Goal: Task Accomplishment & Management: Use online tool/utility

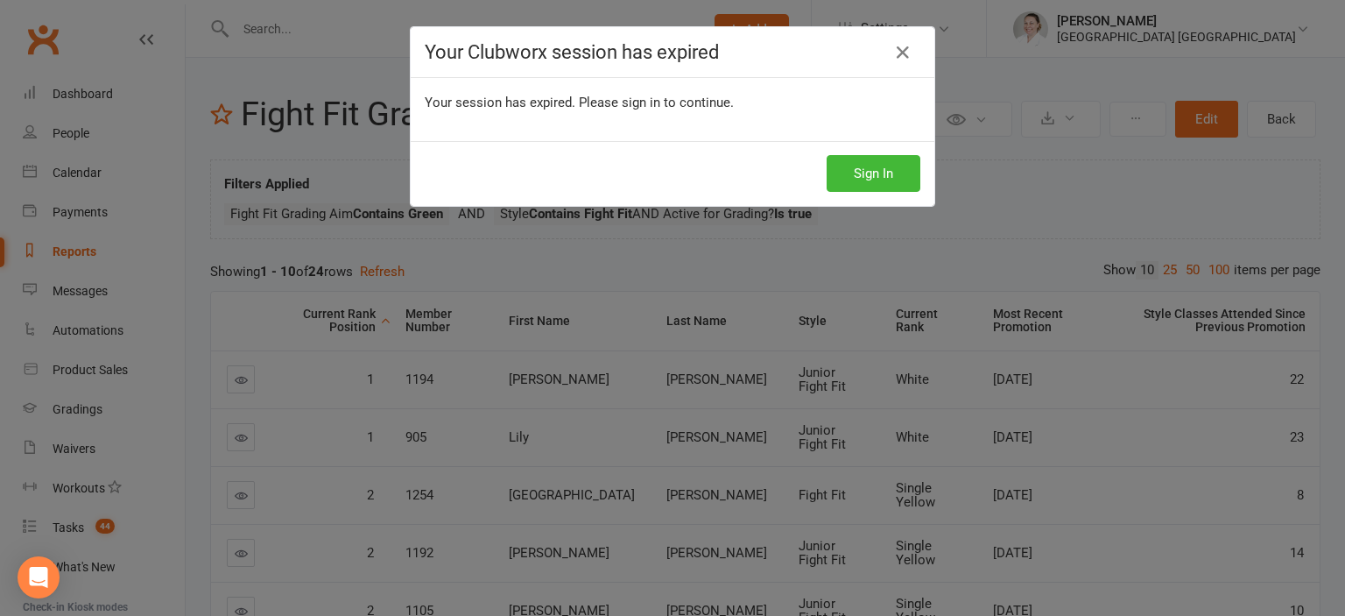
scroll to position [277, 0]
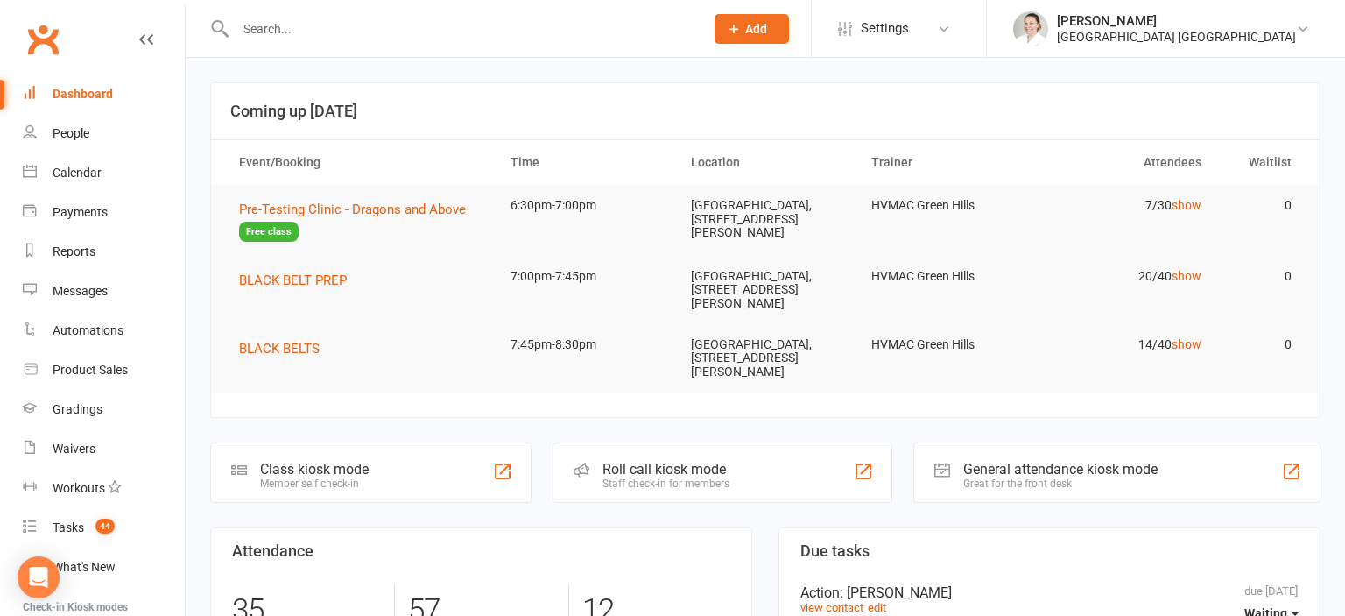
click at [311, 16] on div at bounding box center [451, 28] width 482 height 57
click at [279, 39] on input "text" at bounding box center [461, 29] width 462 height 25
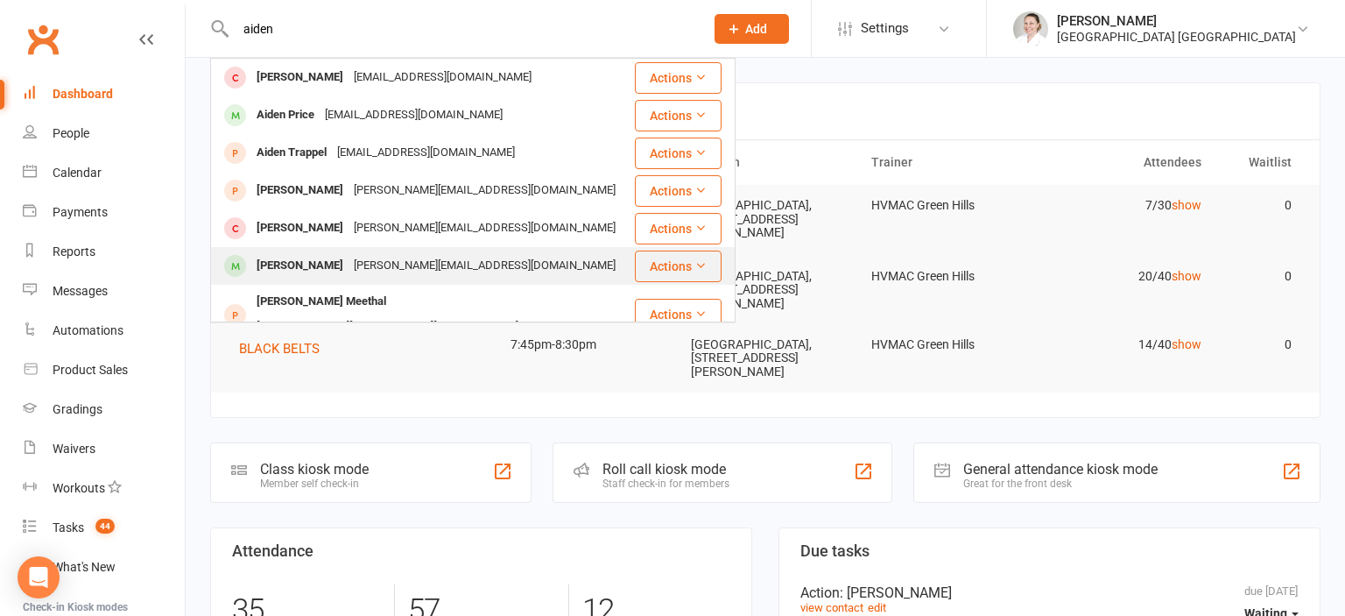
type input "aiden"
click at [310, 268] on div "Aiden Aghaei" at bounding box center [299, 265] width 97 height 25
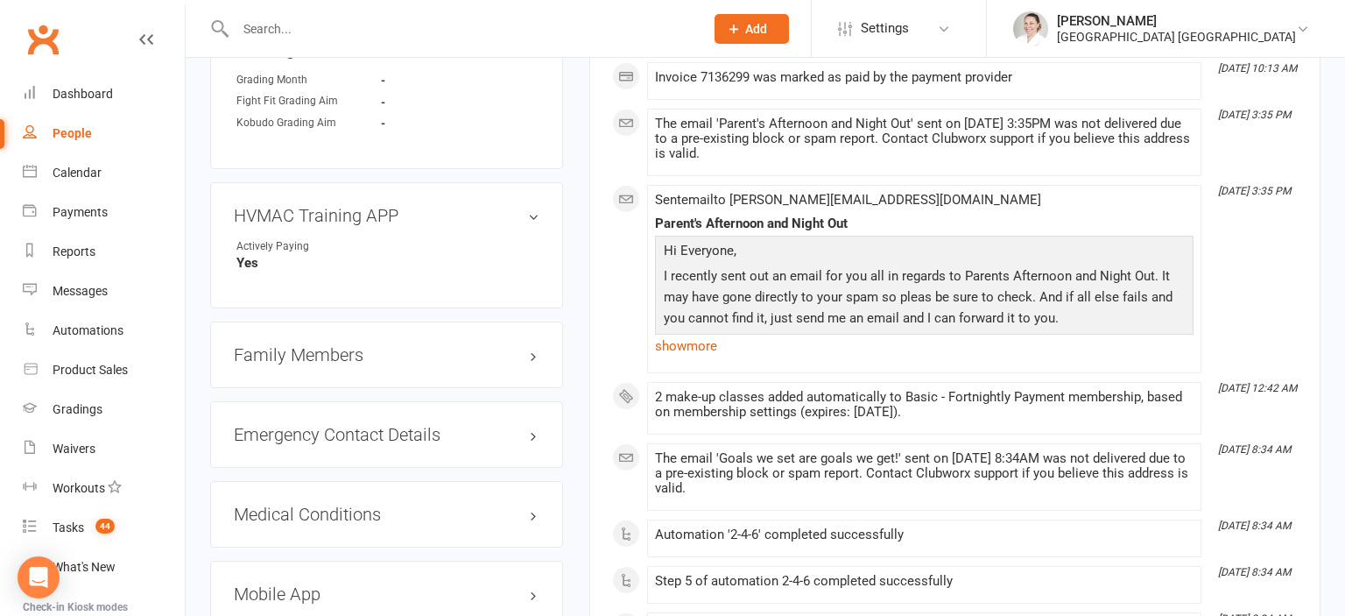
scroll to position [1664, 0]
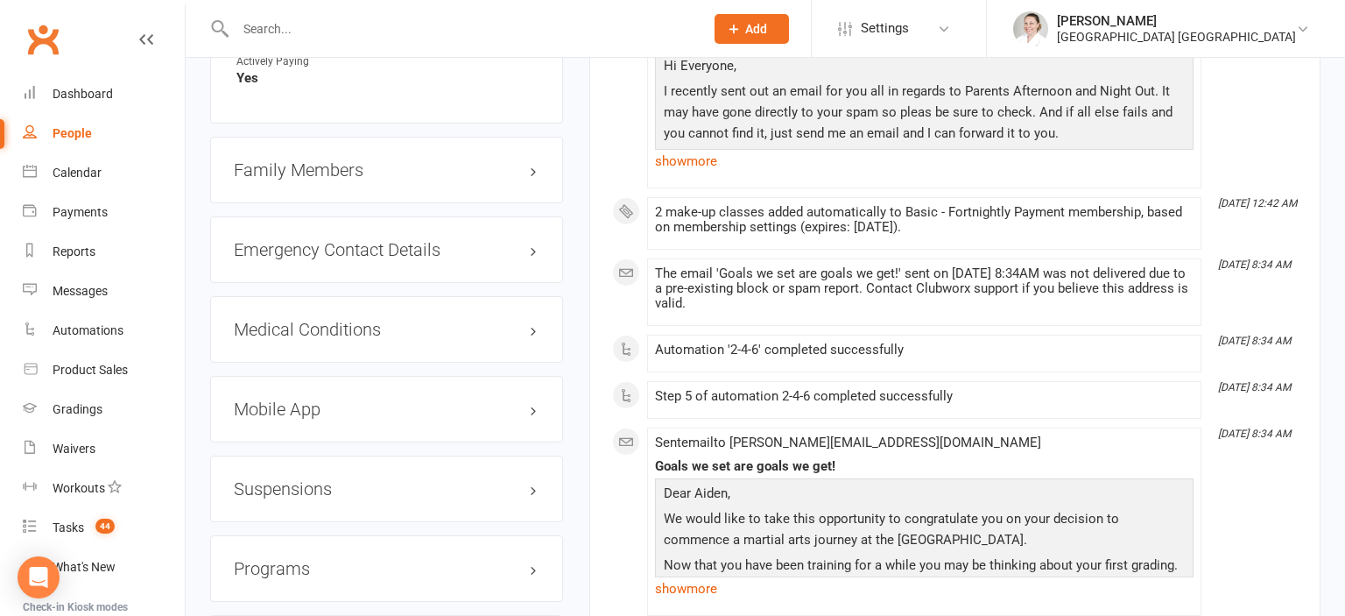
click at [293, 399] on h3 "Mobile App" at bounding box center [387, 408] width 306 height 19
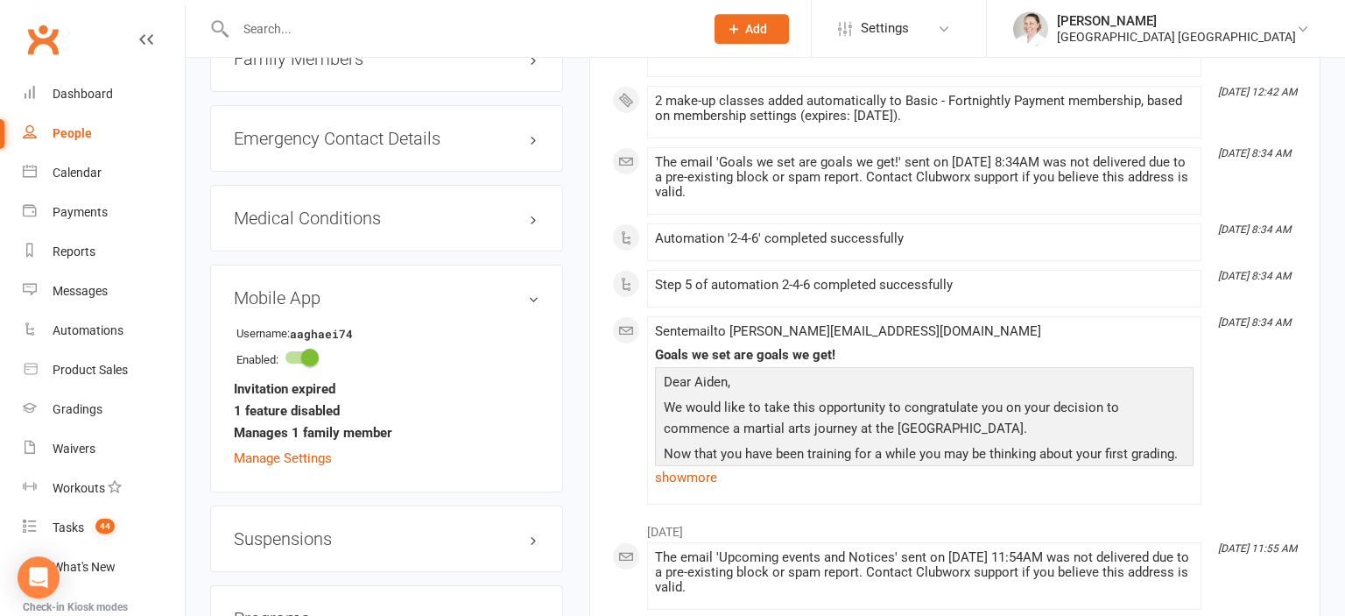
scroll to position [1850, 0]
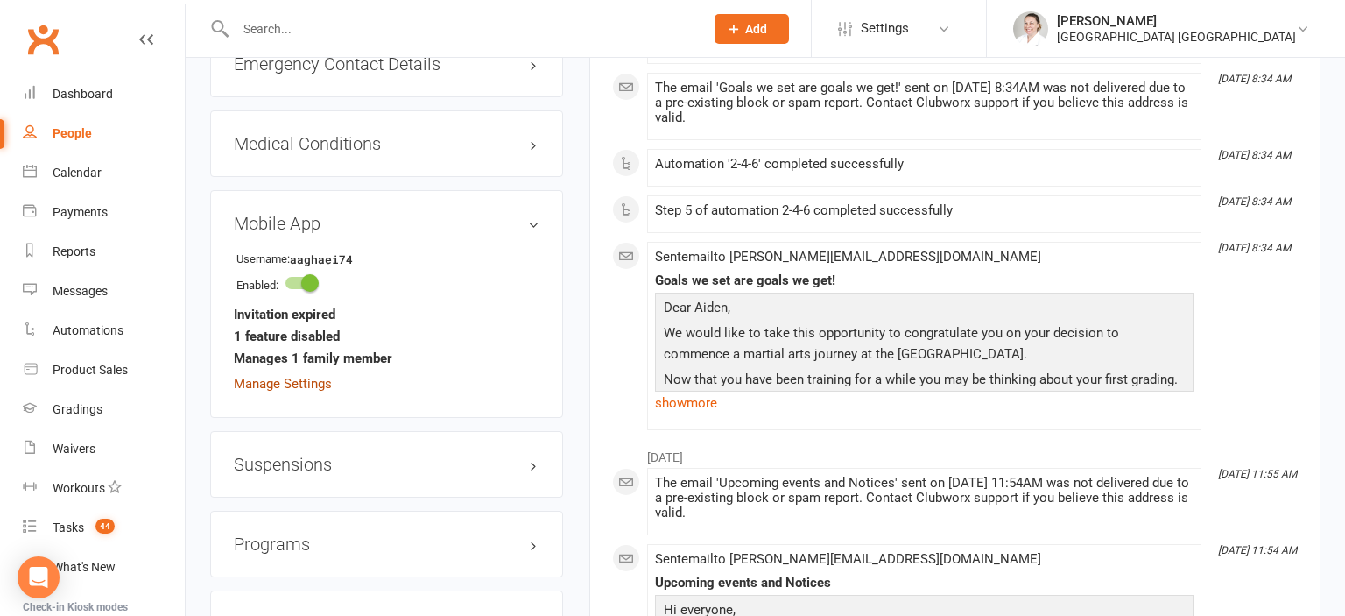
click at [281, 376] on link "Manage Settings" at bounding box center [283, 384] width 98 height 16
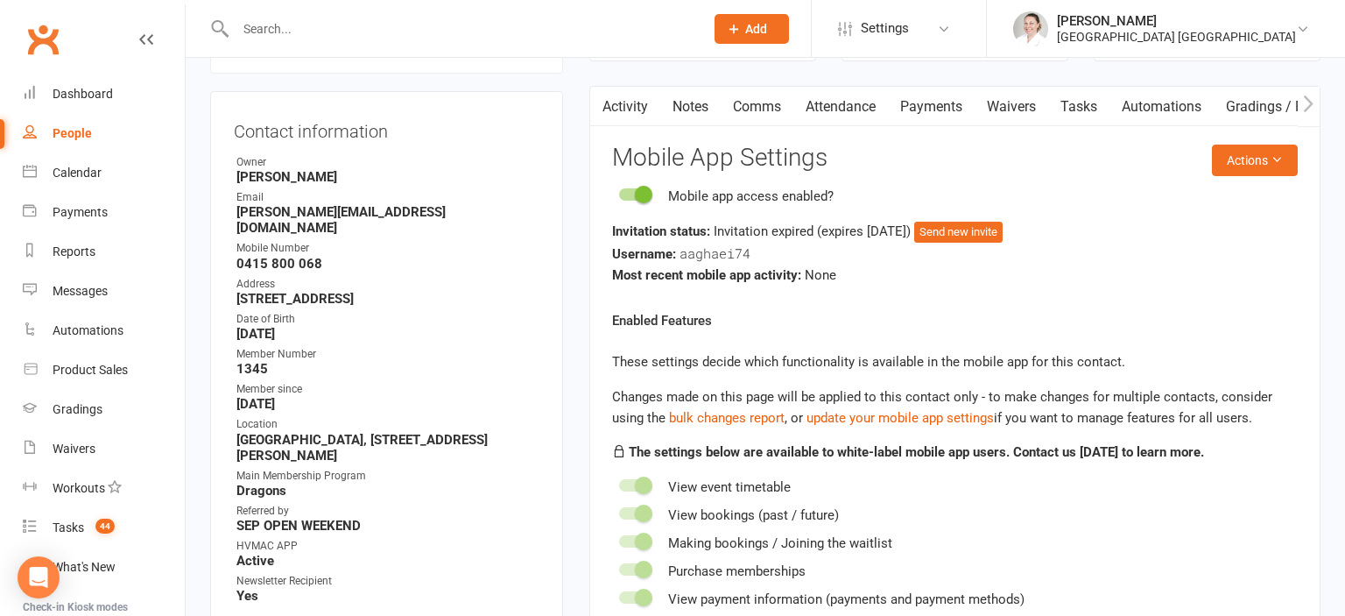
scroll to position [150, 0]
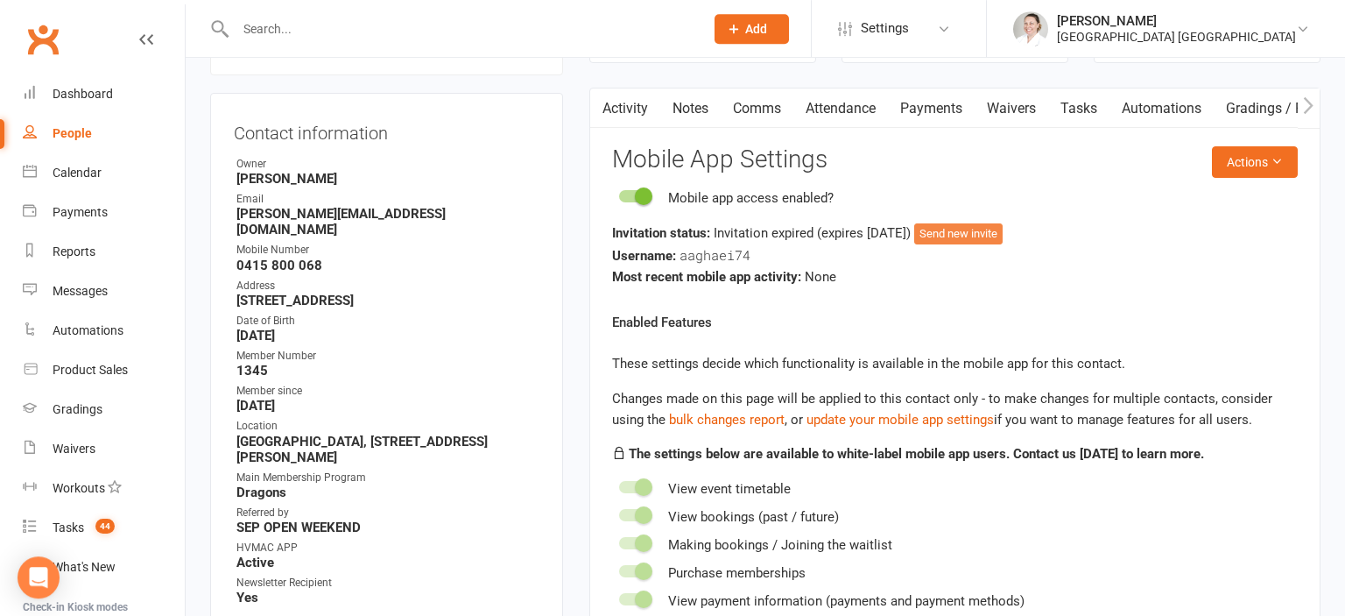
click at [976, 229] on button "Send new invite" at bounding box center [958, 233] width 88 height 21
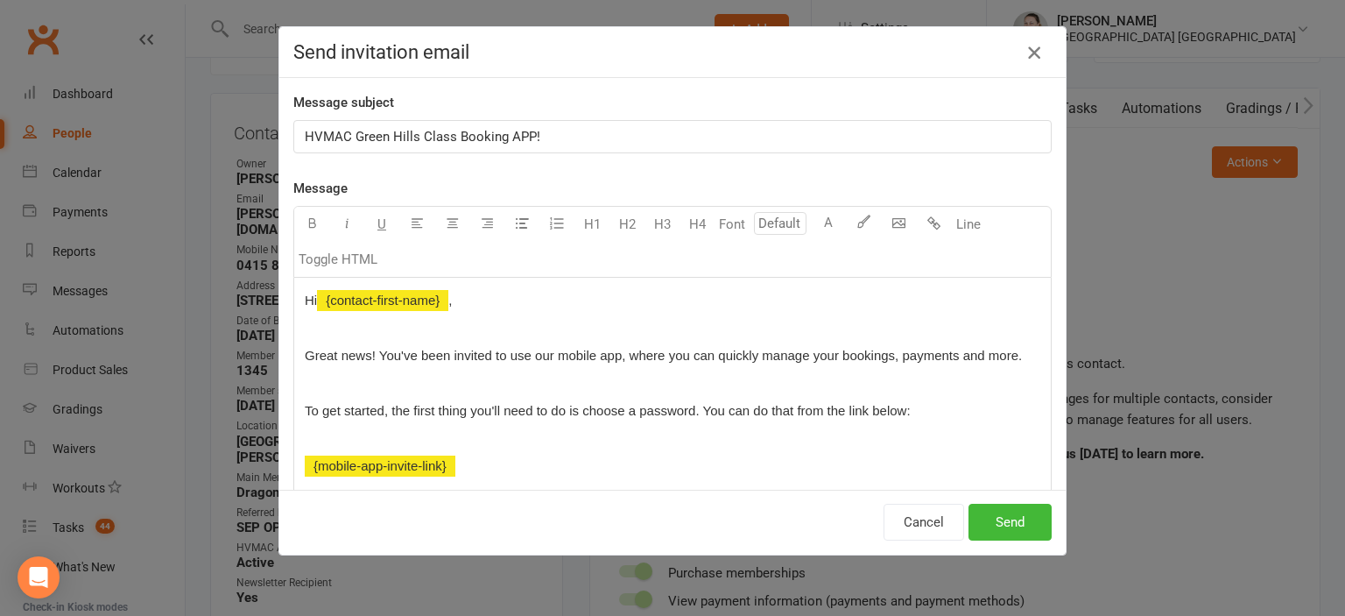
click at [1035, 44] on icon "button" at bounding box center [1034, 52] width 21 height 21
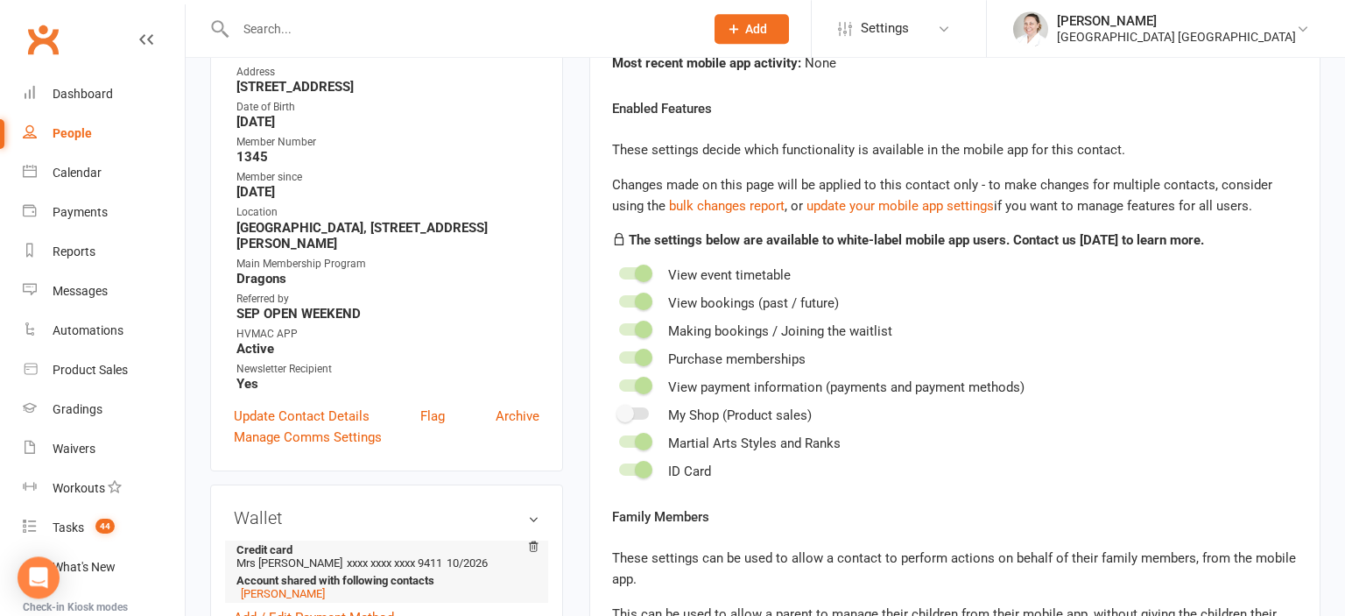
scroll to position [427, 0]
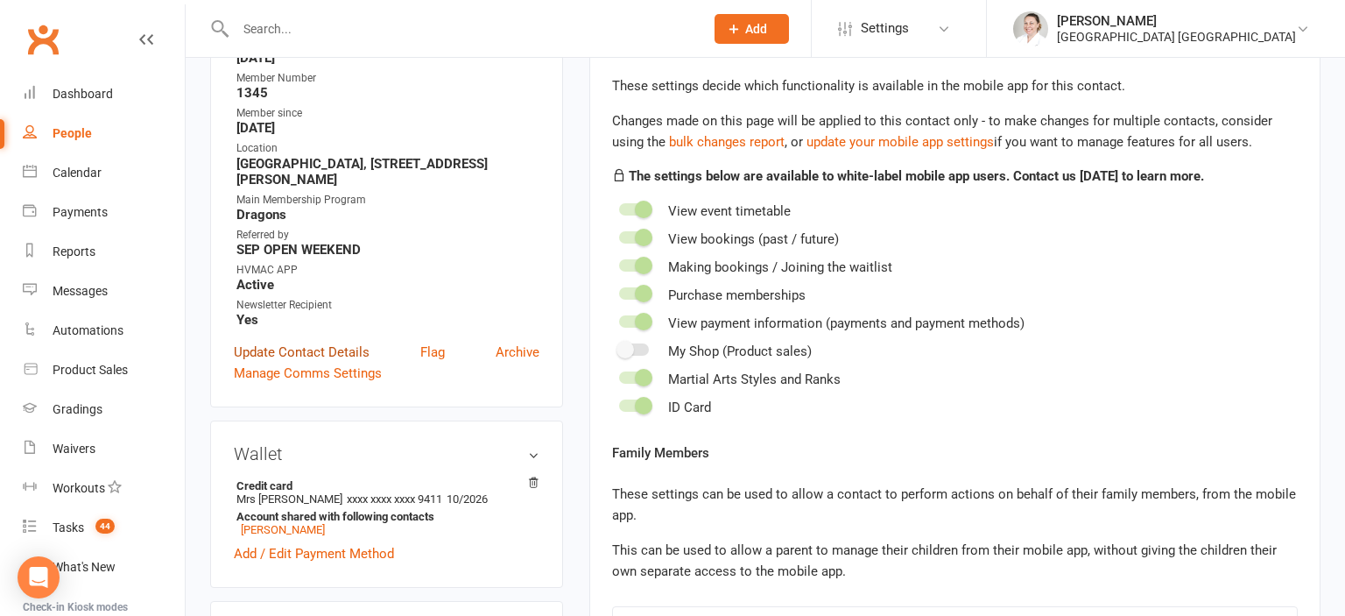
click at [322, 342] on link "Update Contact Details" at bounding box center [302, 352] width 136 height 21
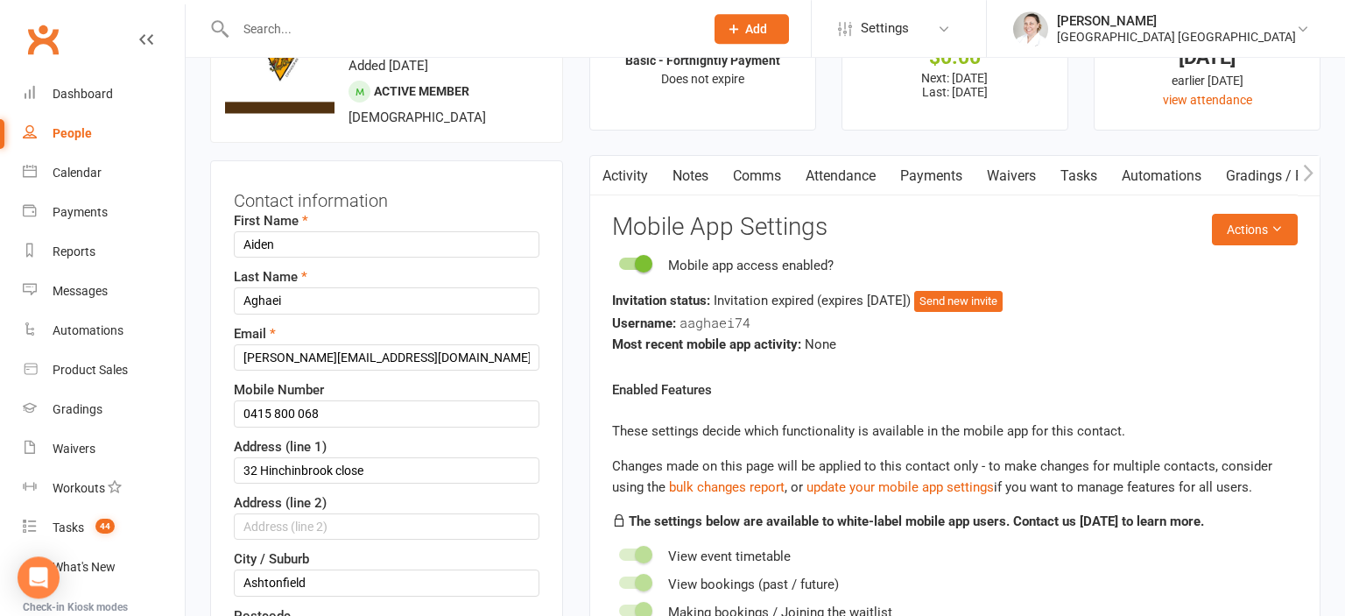
scroll to position [81, 0]
click at [335, 357] on input "melissa.maleklov@gmail.com" at bounding box center [387, 358] width 306 height 26
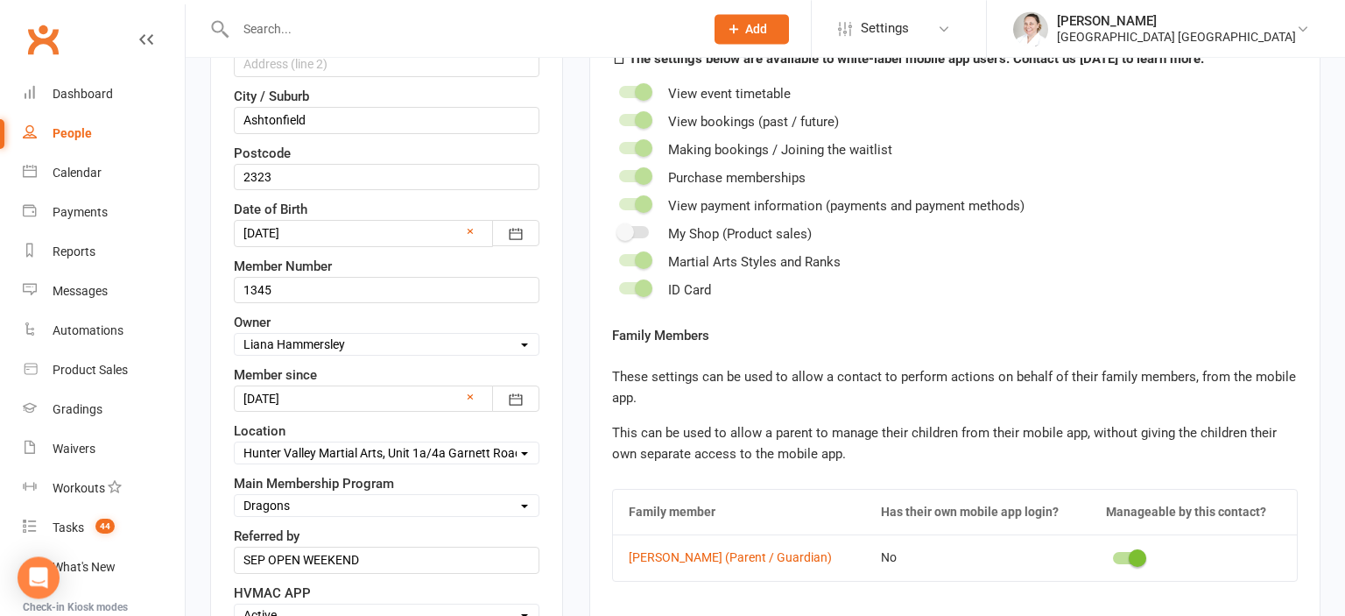
scroll to position [914, 0]
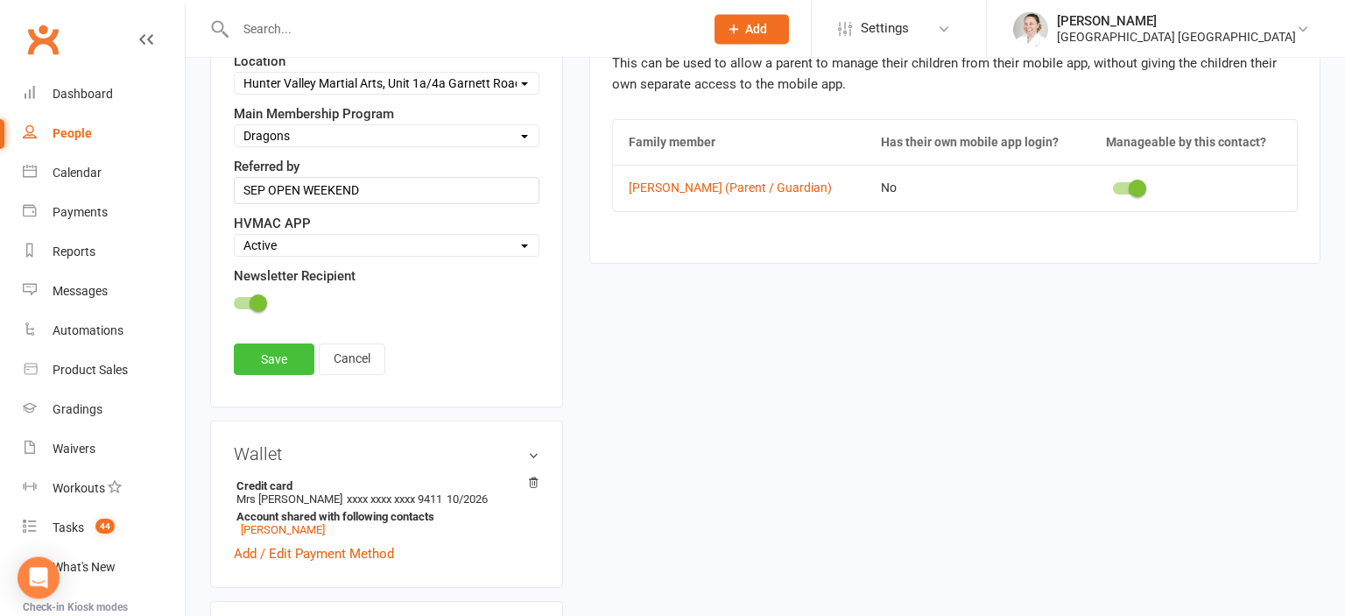
type input "melissa.maleklou@gmail.com"
click at [290, 361] on link "Save" at bounding box center [274, 359] width 81 height 32
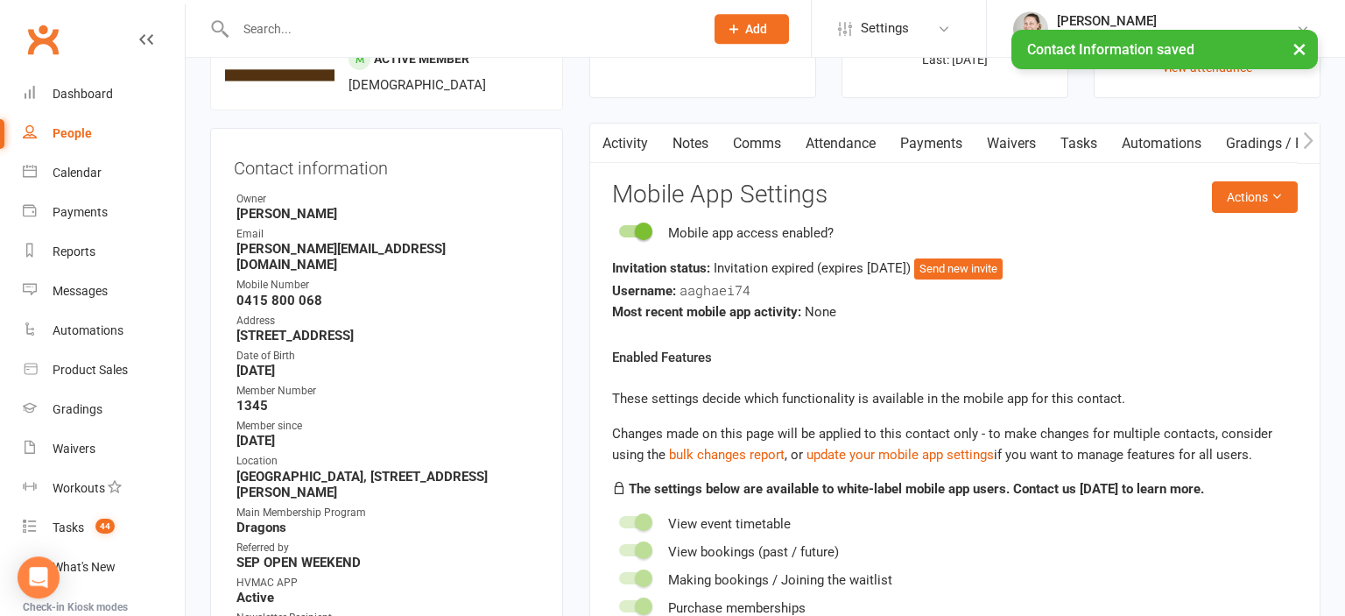
scroll to position [0, 0]
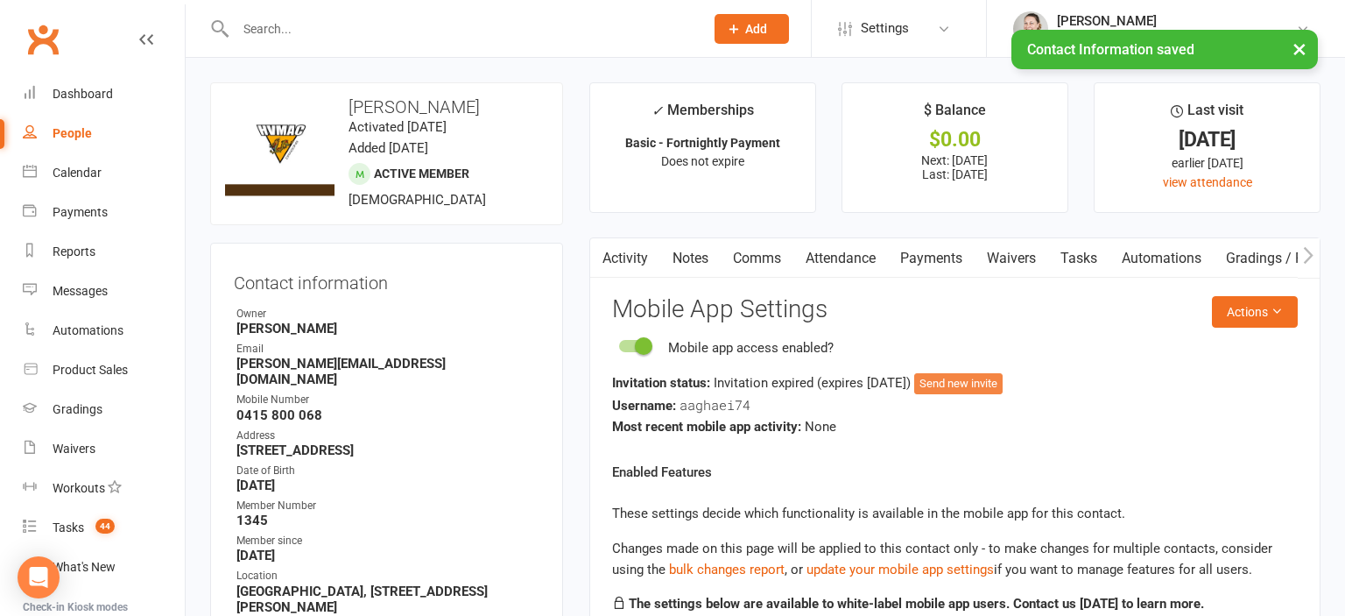
click at [1003, 384] on button "Send new invite" at bounding box center [958, 383] width 88 height 21
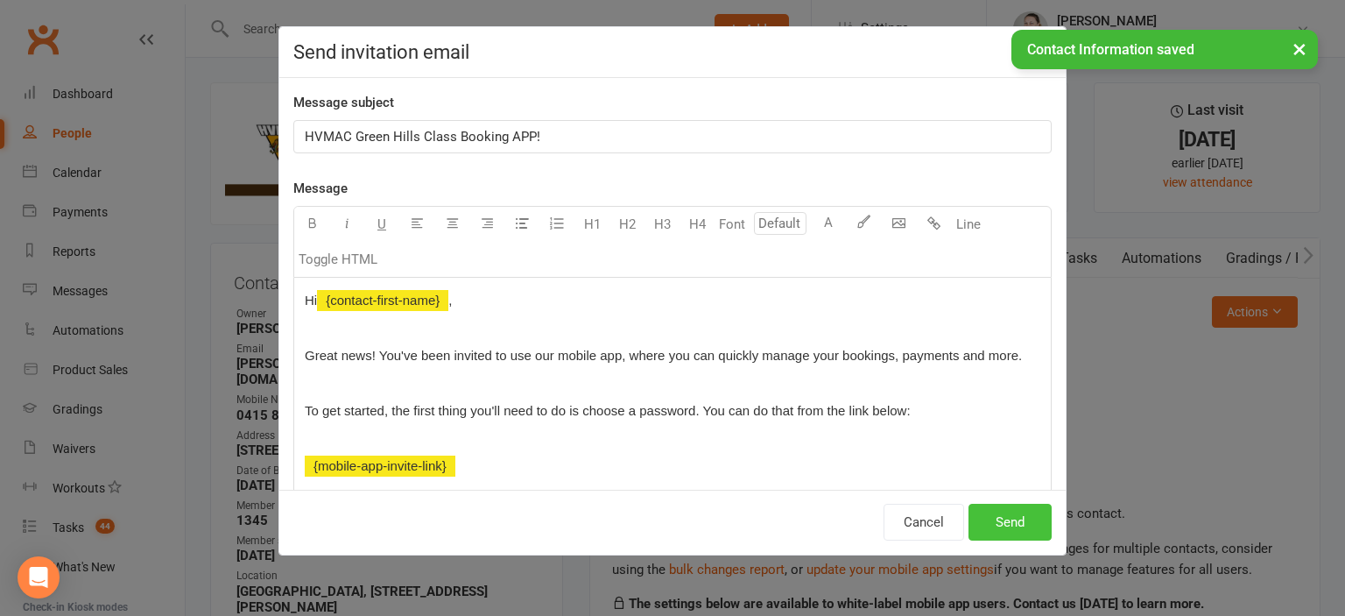
click at [1002, 513] on button "Send" at bounding box center [1010, 522] width 83 height 37
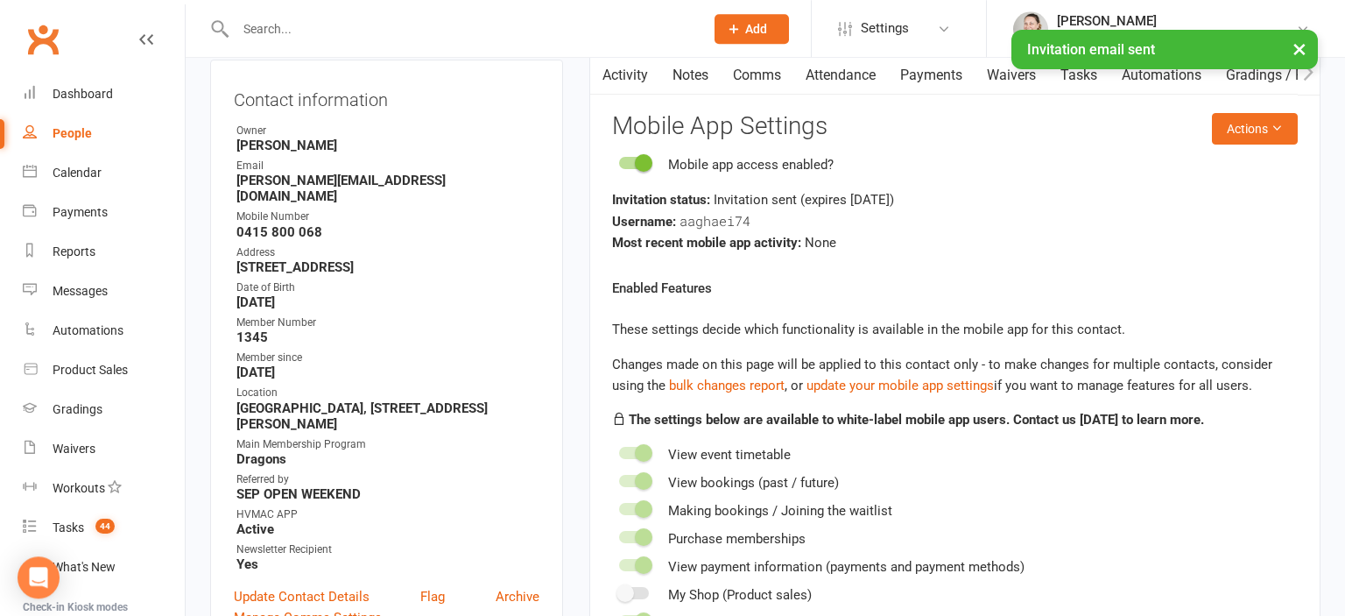
scroll to position [185, 0]
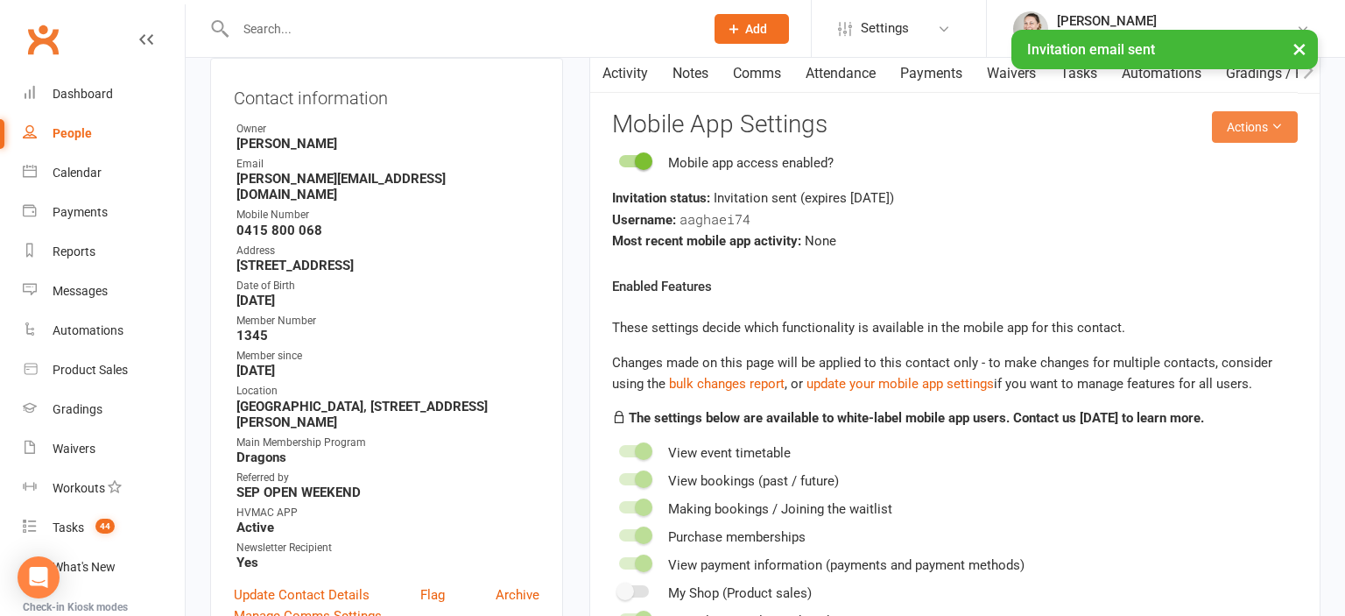
click at [1280, 128] on icon at bounding box center [1277, 126] width 12 height 12
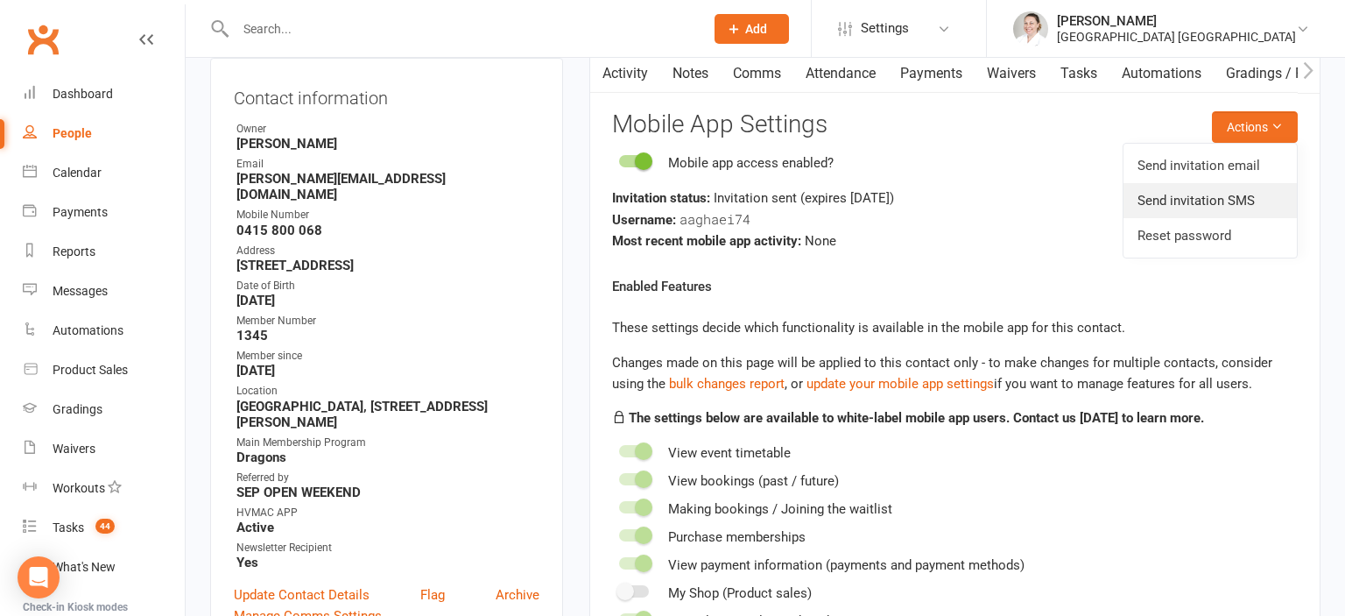
click at [1183, 201] on link "Send invitation SMS" at bounding box center [1210, 200] width 173 height 35
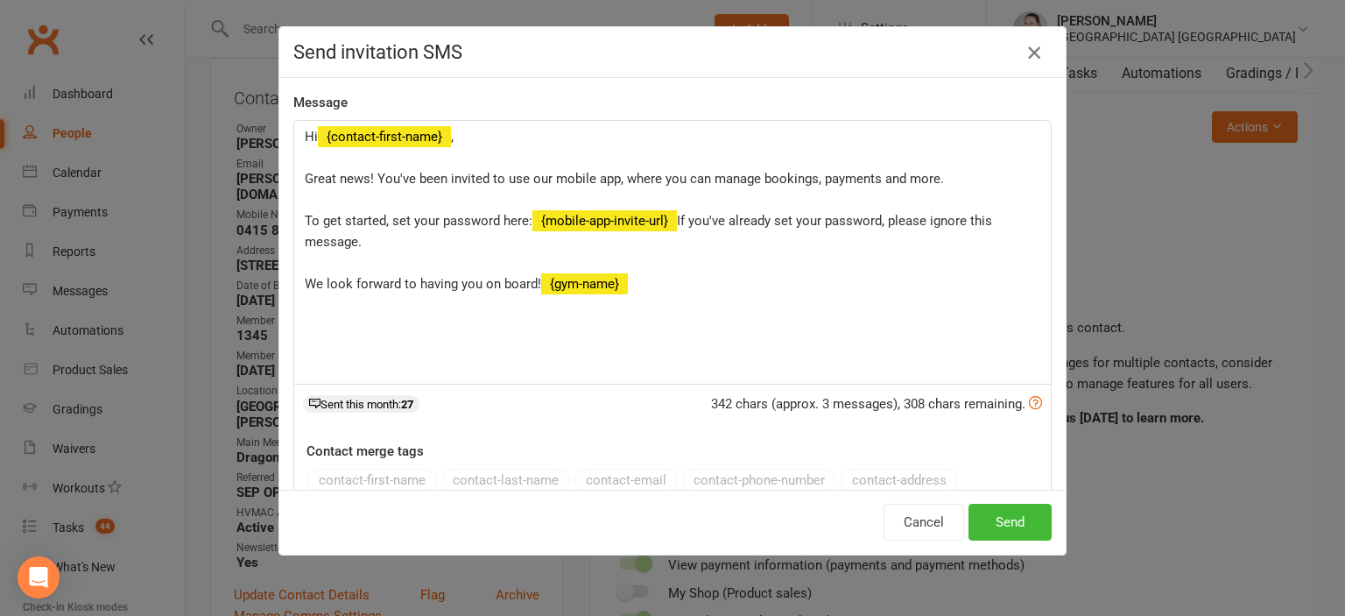
click at [1031, 58] on icon "button" at bounding box center [1034, 52] width 21 height 21
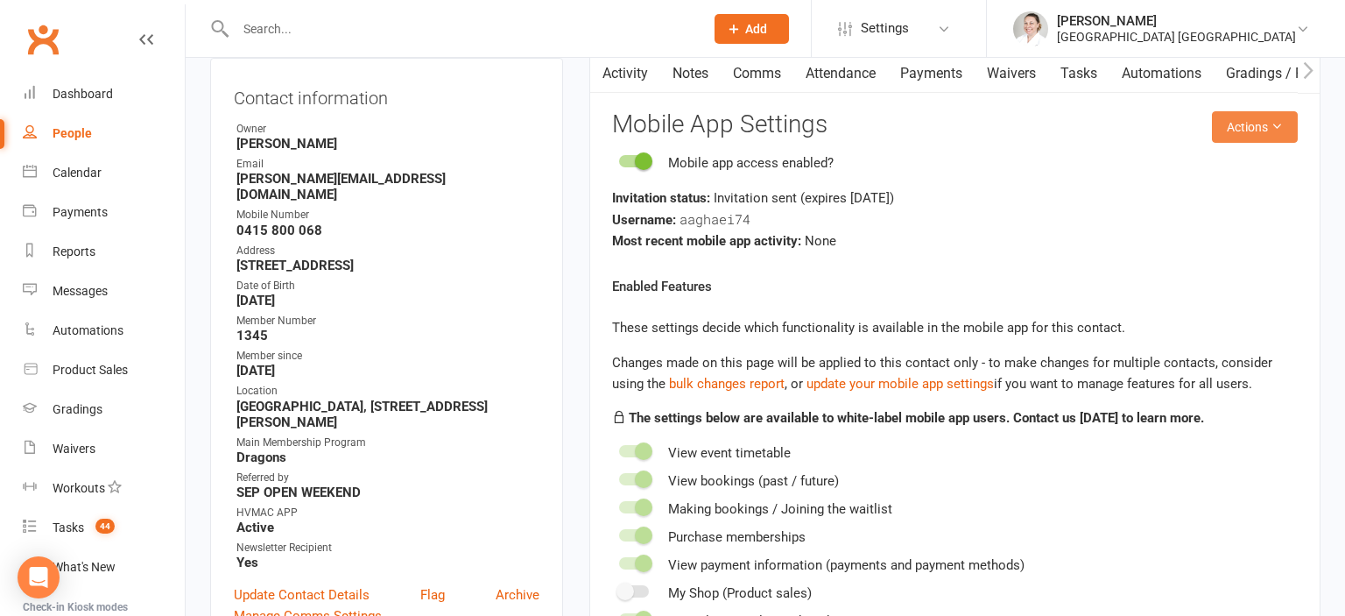
click at [1239, 120] on button "Actions" at bounding box center [1255, 127] width 86 height 32
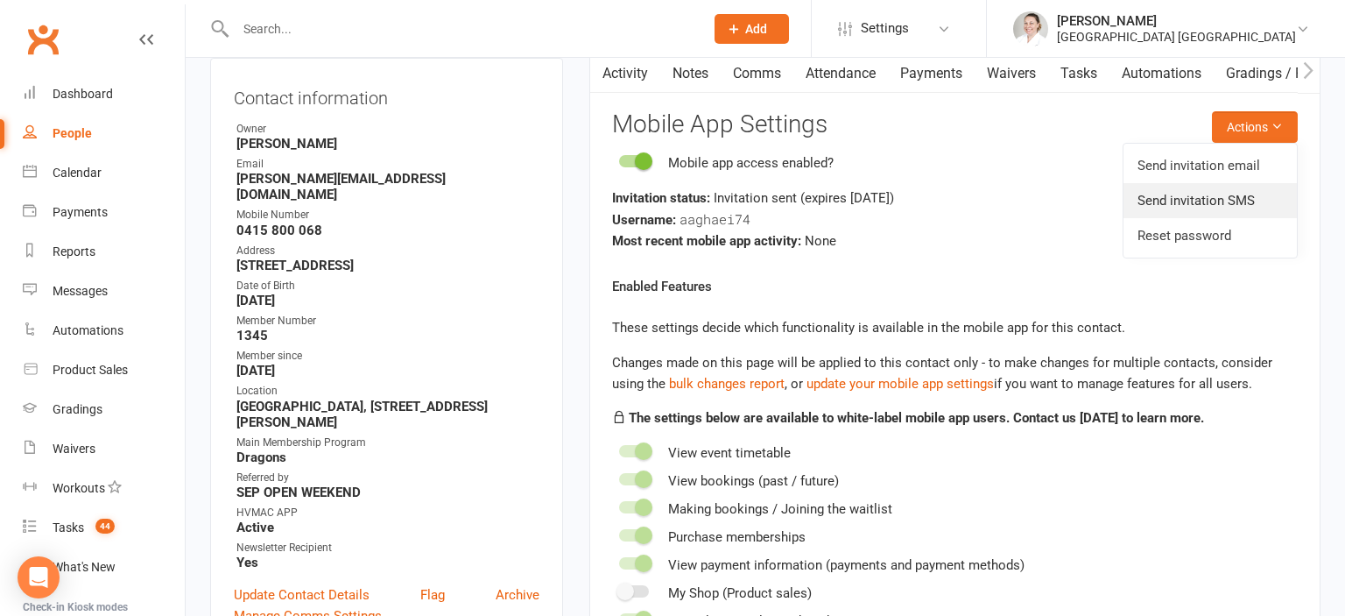
click at [1201, 198] on link "Send invitation SMS" at bounding box center [1210, 200] width 173 height 35
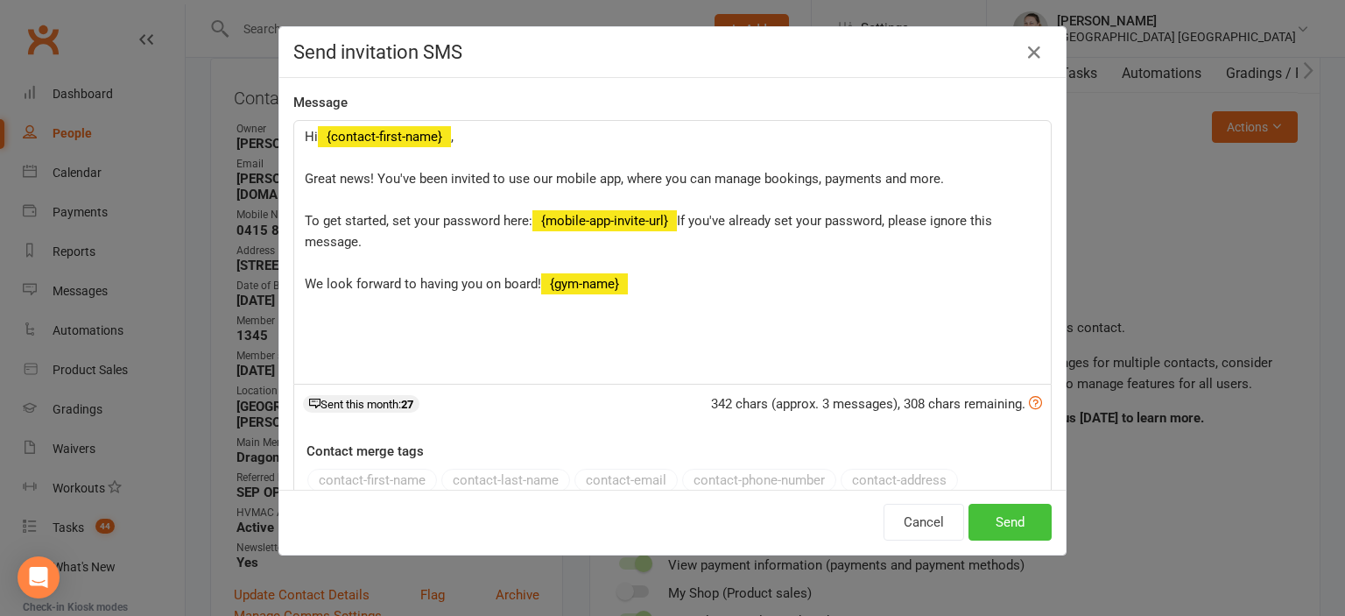
click at [1022, 515] on button "Send" at bounding box center [1010, 522] width 83 height 37
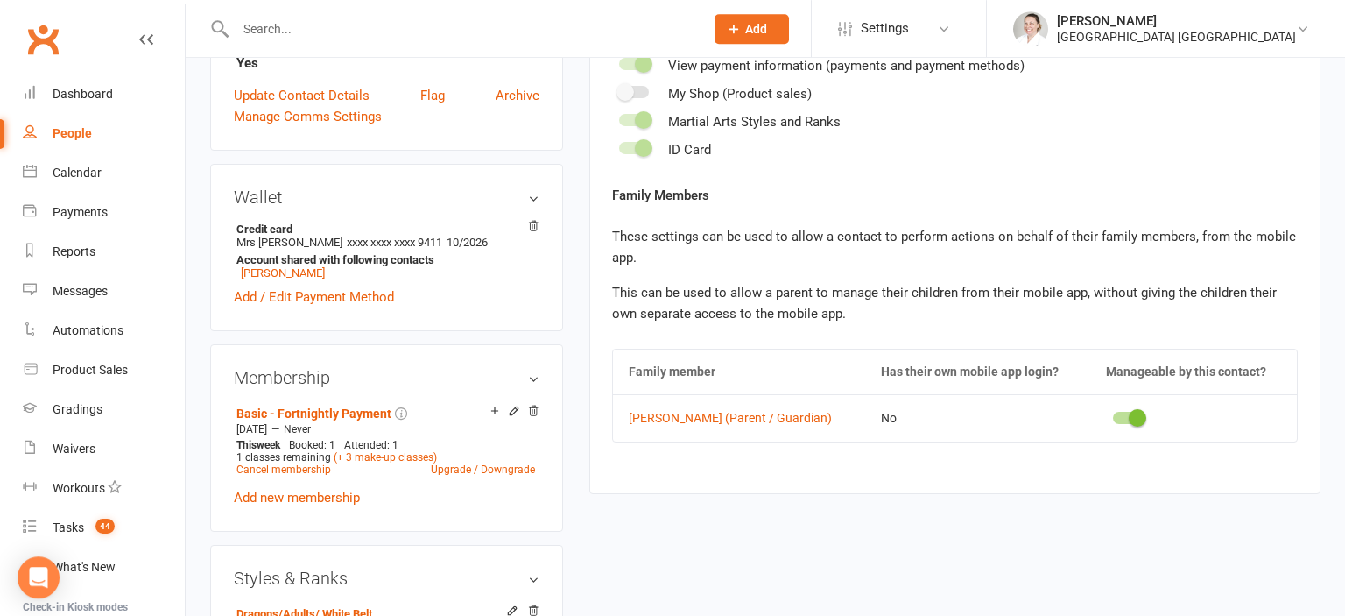
scroll to position [647, 0]
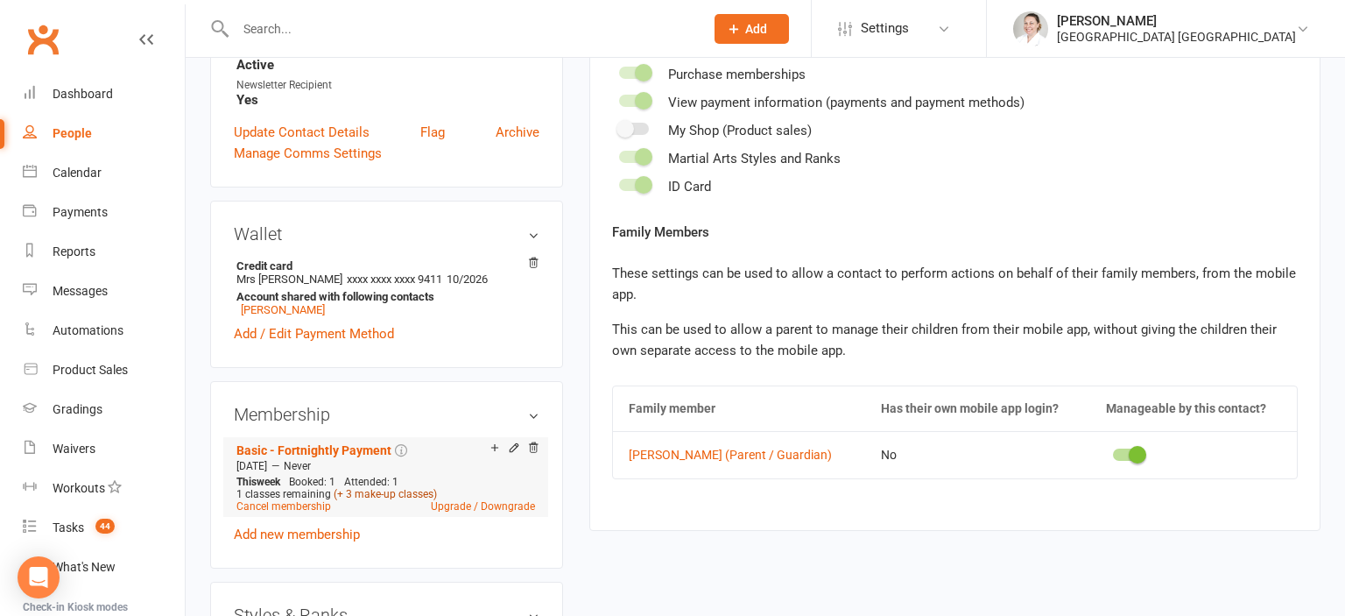
click at [392, 488] on link "(+ 3 make-up classes)" at bounding box center [385, 494] width 103 height 12
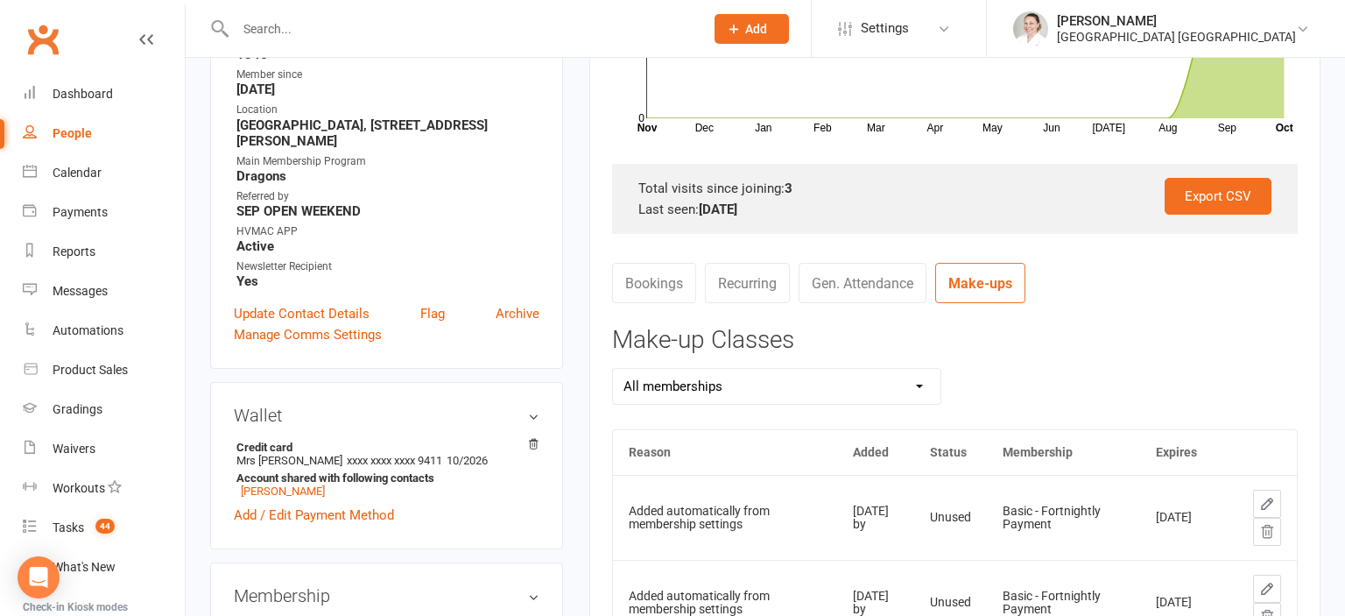
scroll to position [739, 0]
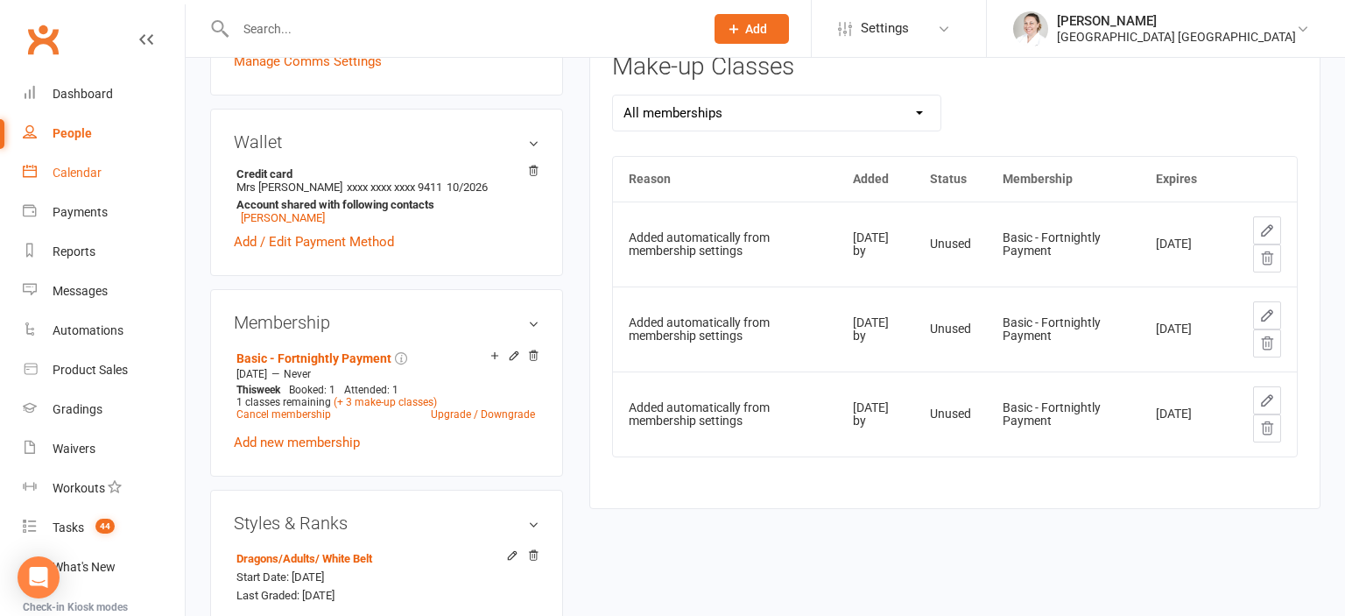
click at [73, 166] on div "Calendar" at bounding box center [77, 173] width 49 height 14
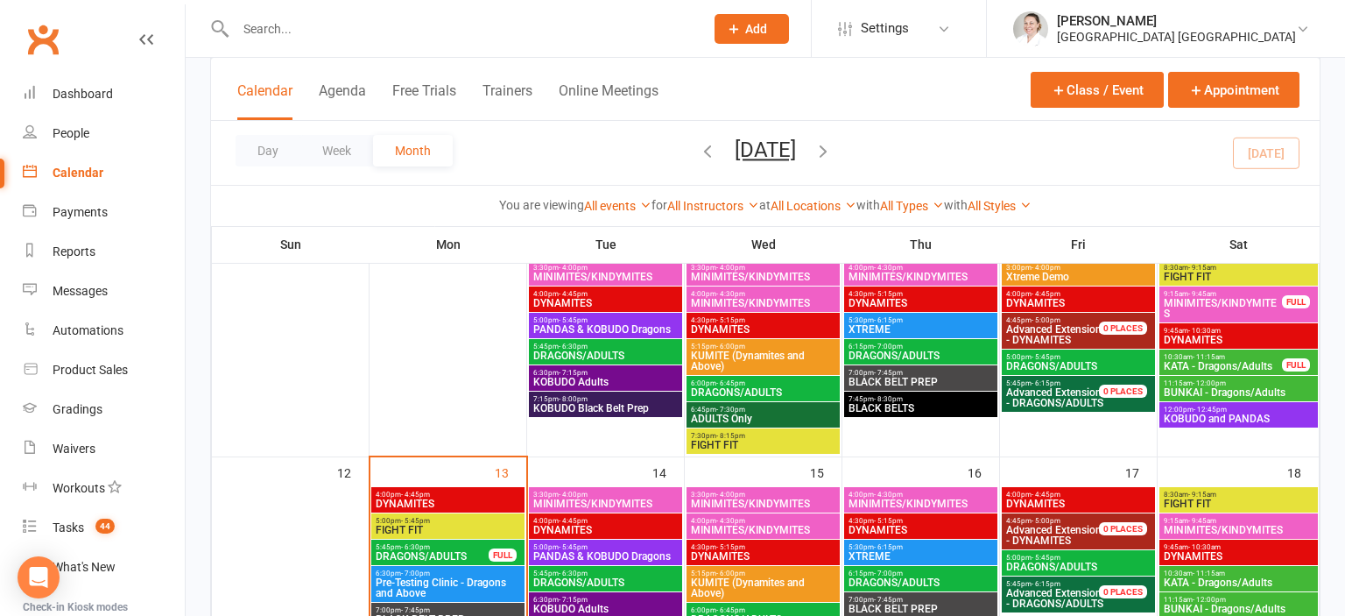
scroll to position [462, 0]
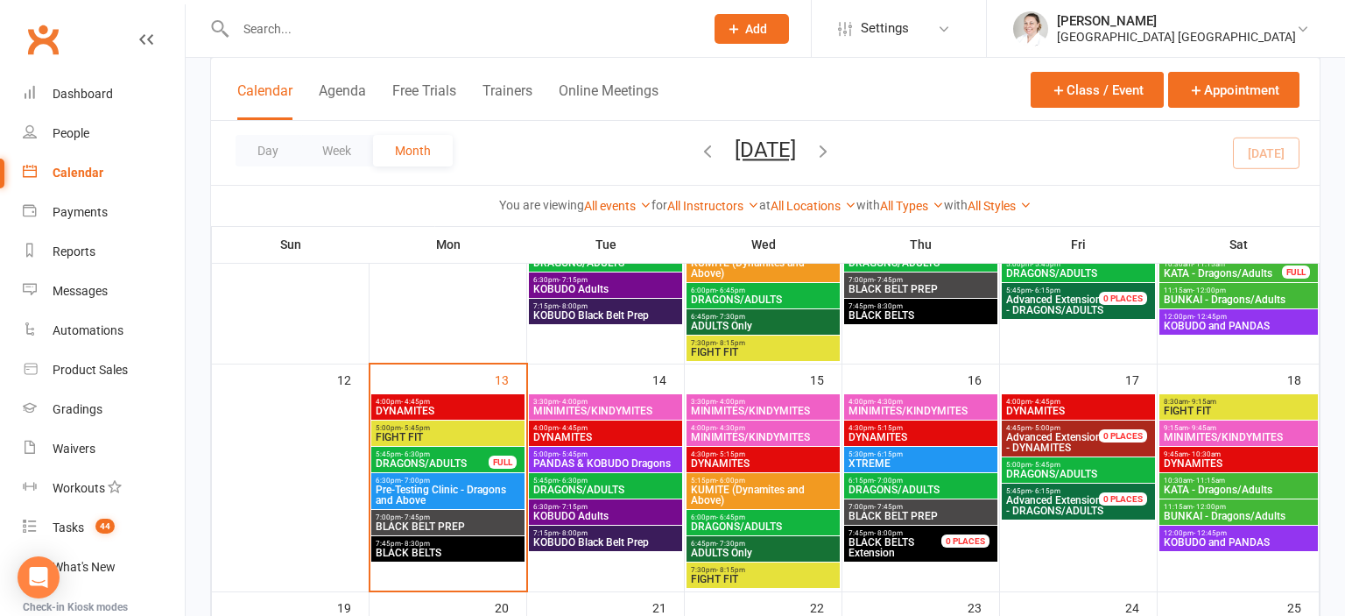
click at [1216, 480] on span "- 11:15am" at bounding box center [1209, 480] width 32 height 8
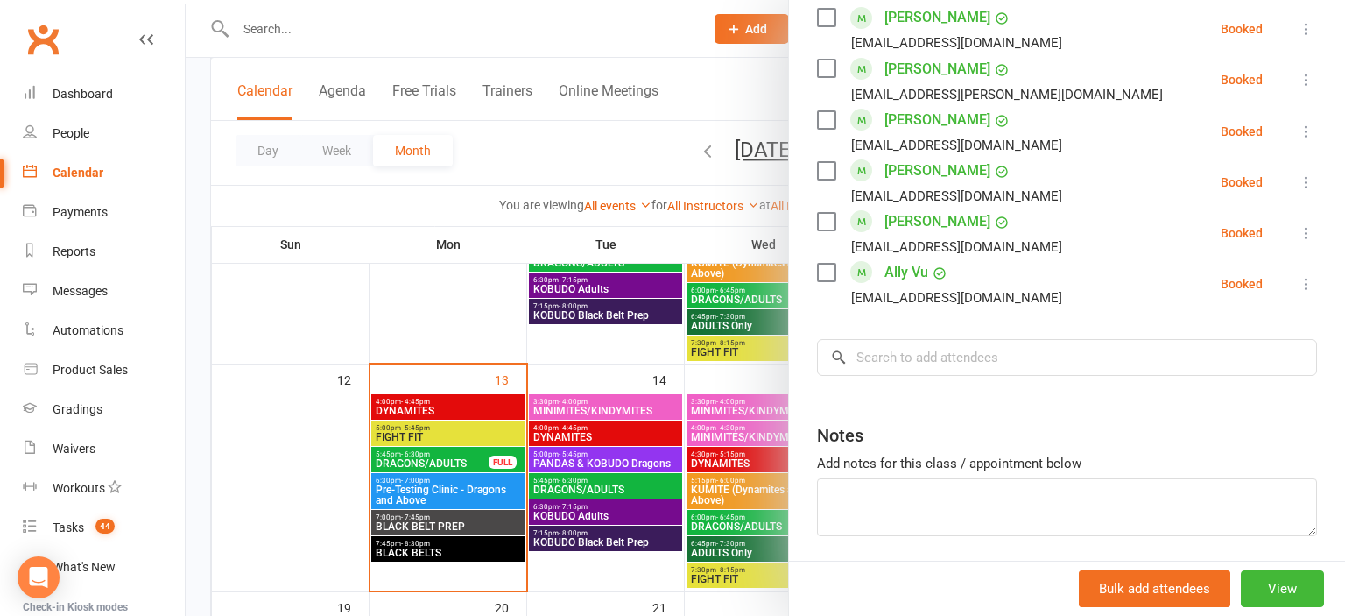
scroll to position [1063, 0]
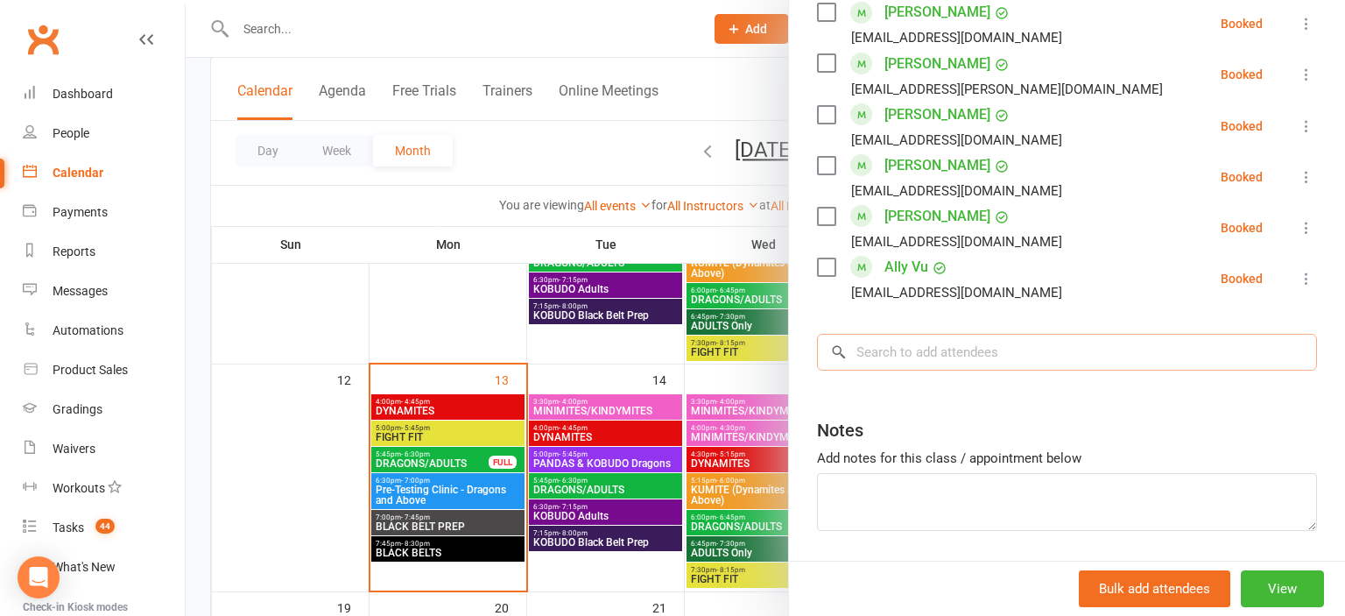
click at [913, 352] on input "search" at bounding box center [1067, 352] width 500 height 37
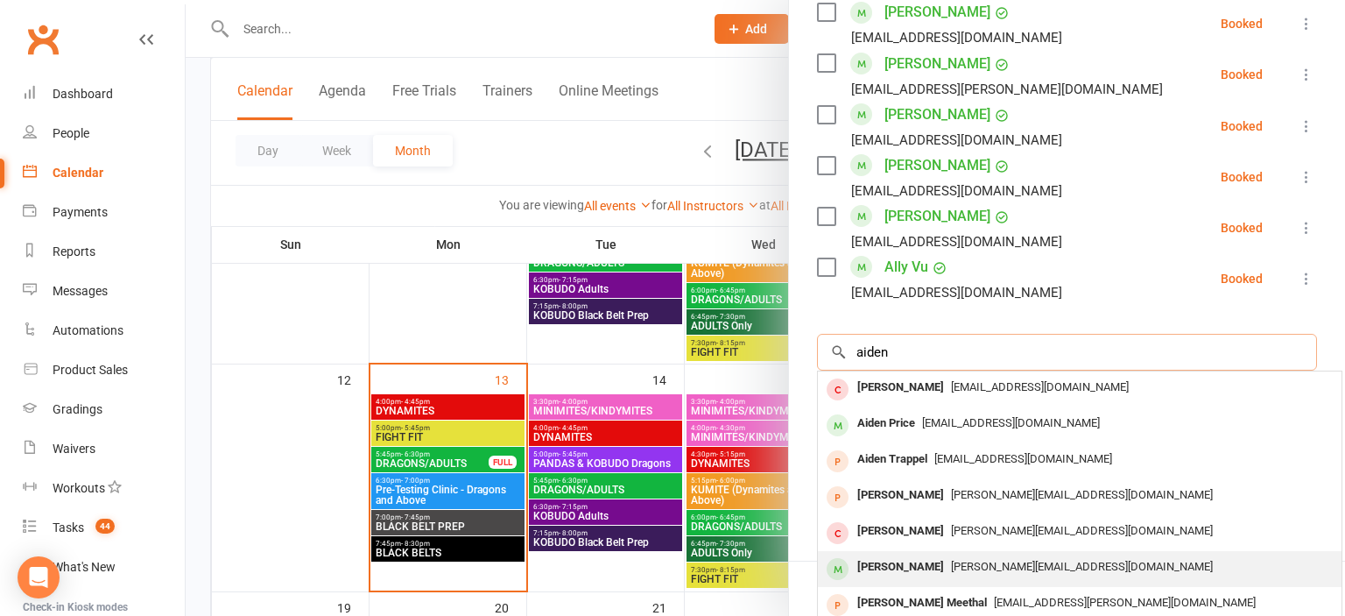
type input "aiden"
click at [921, 576] on div "Aiden Aghaei" at bounding box center [900, 566] width 101 height 25
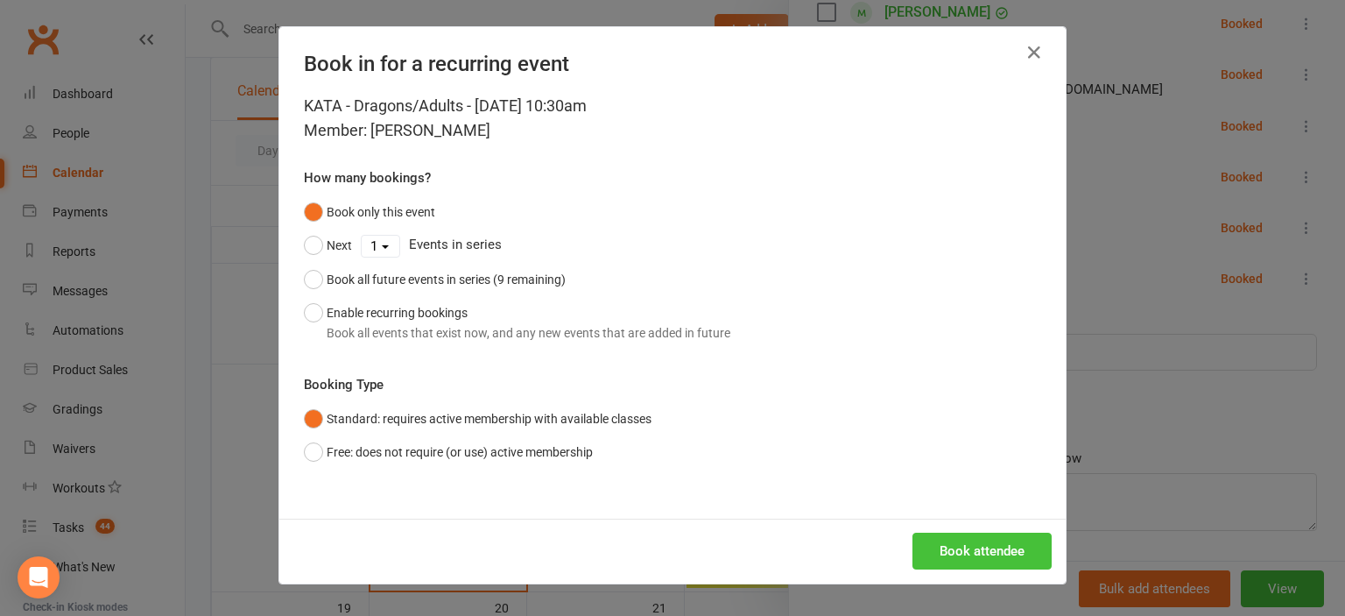
click at [955, 547] on button "Book attendee" at bounding box center [982, 550] width 139 height 37
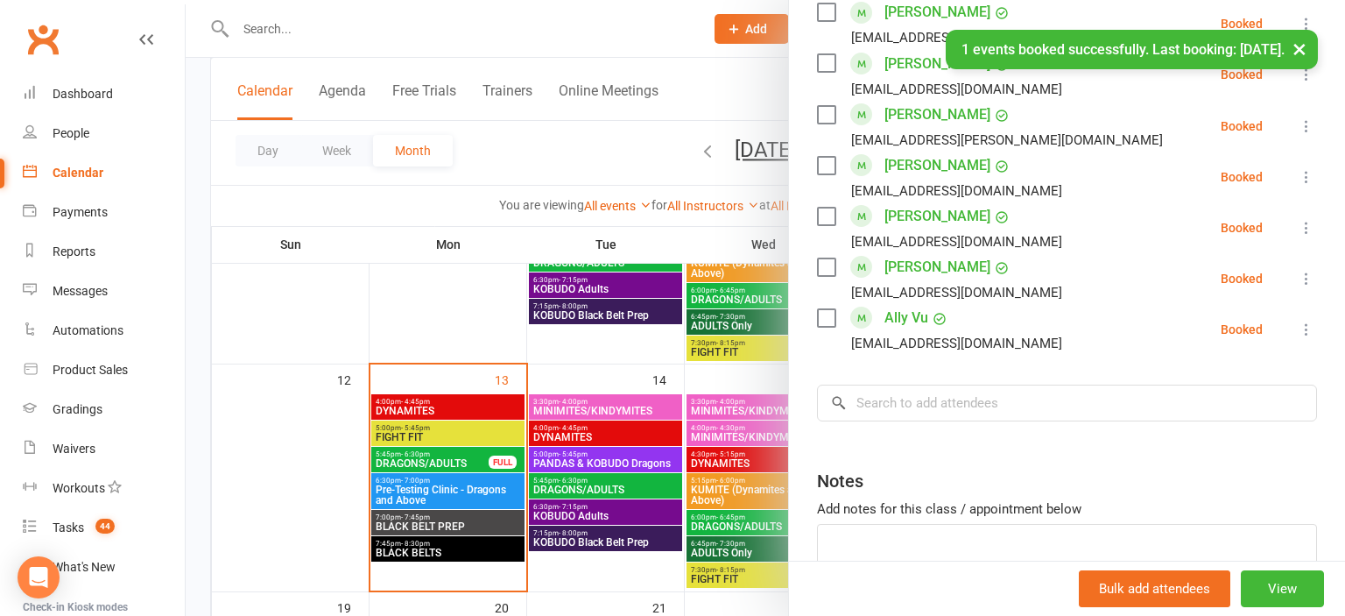
scroll to position [1114, 0]
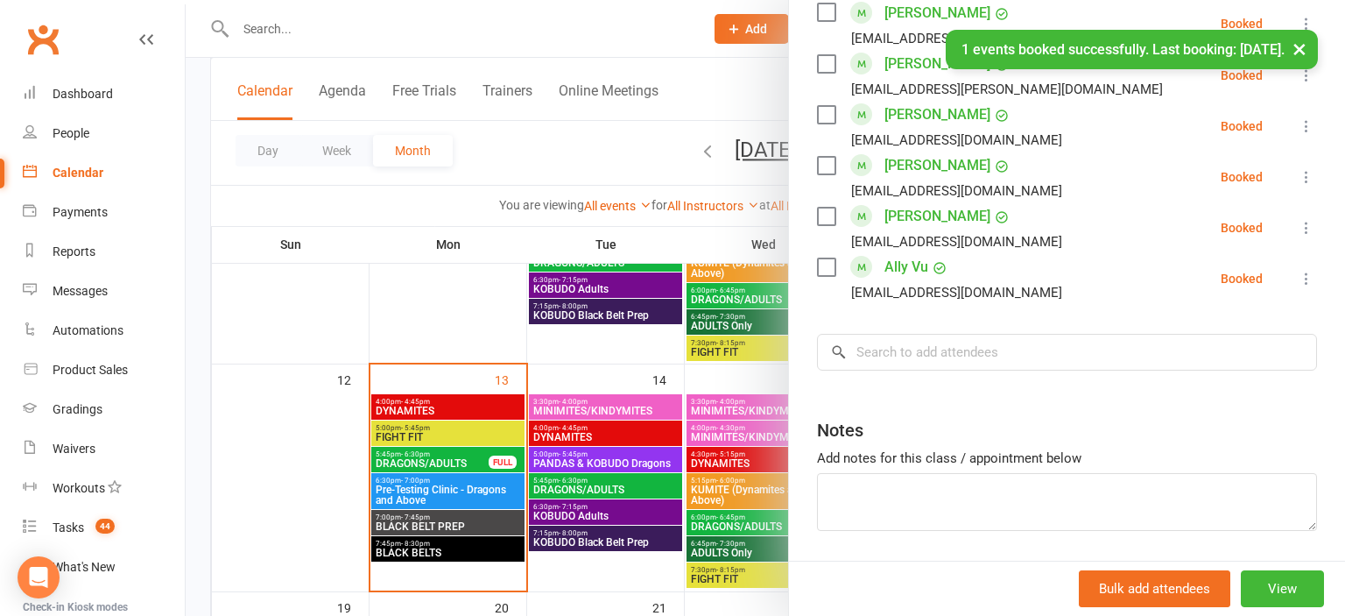
click at [666, 361] on div at bounding box center [766, 308] width 1160 height 616
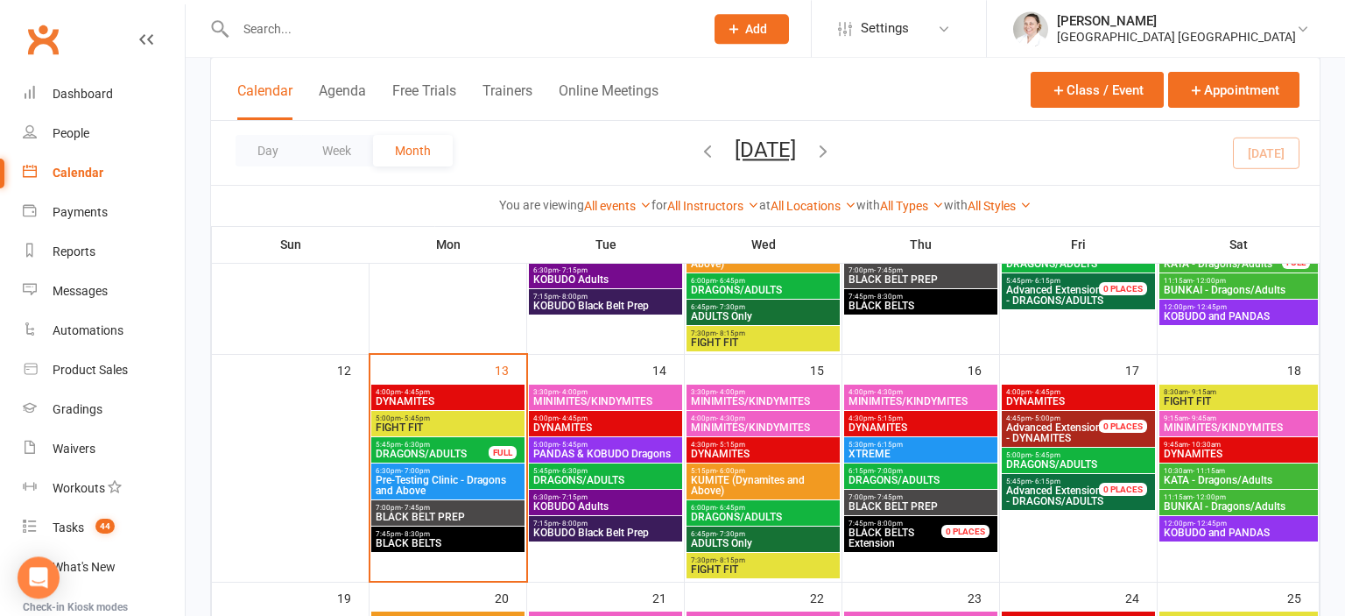
scroll to position [554, 0]
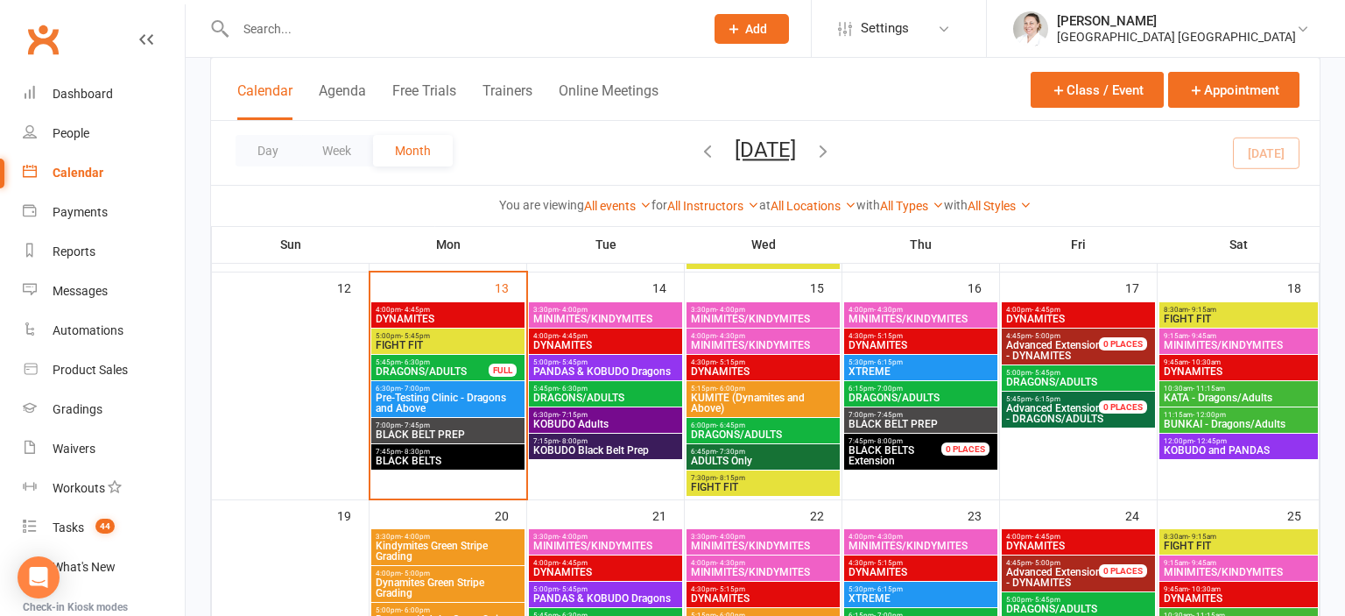
click at [1234, 411] on span "11:15am - 12:00pm" at bounding box center [1239, 415] width 152 height 8
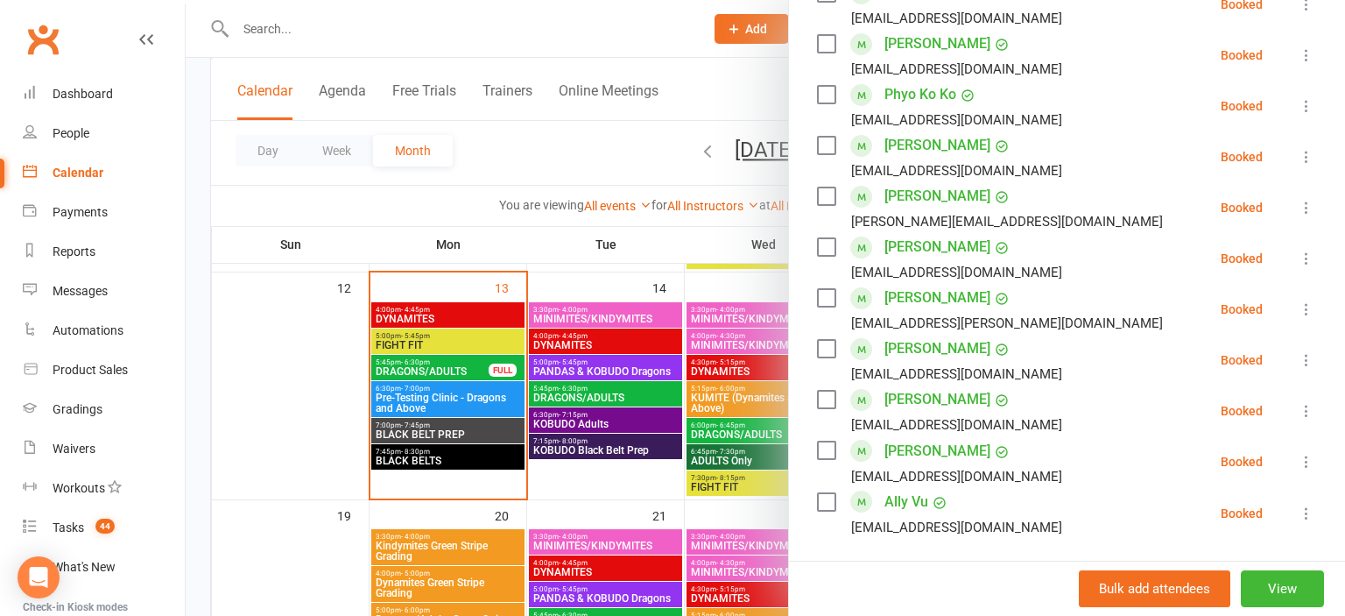
scroll to position [967, 0]
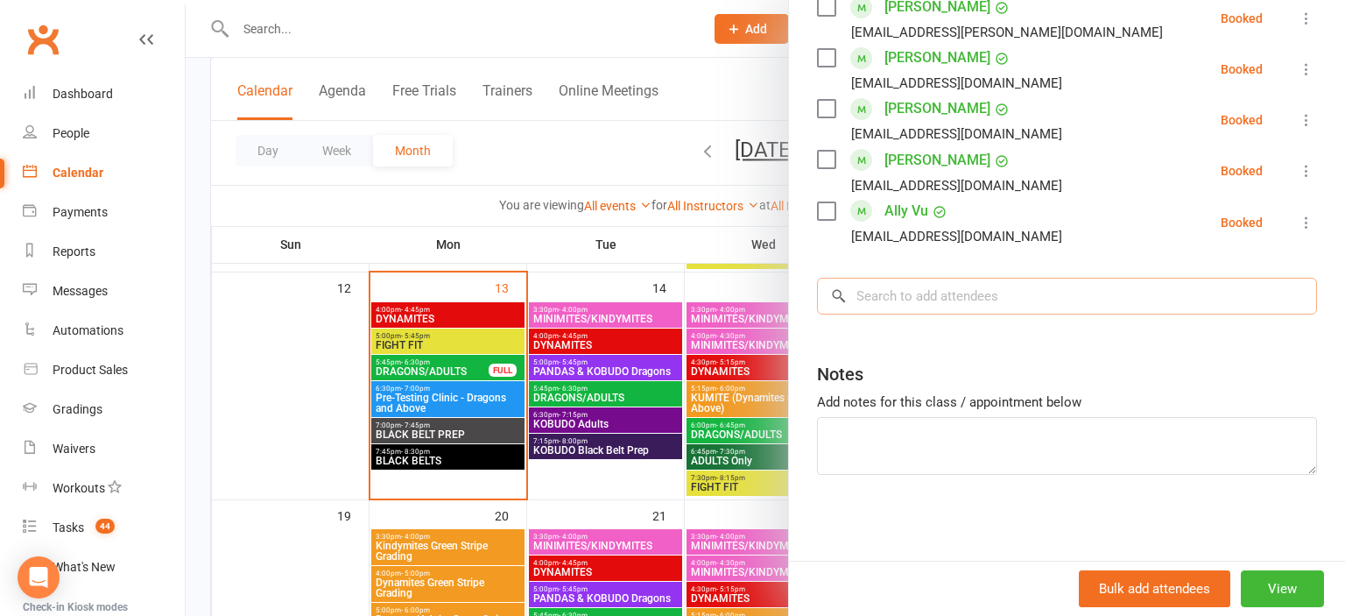
click at [929, 302] on input "search" at bounding box center [1067, 296] width 500 height 37
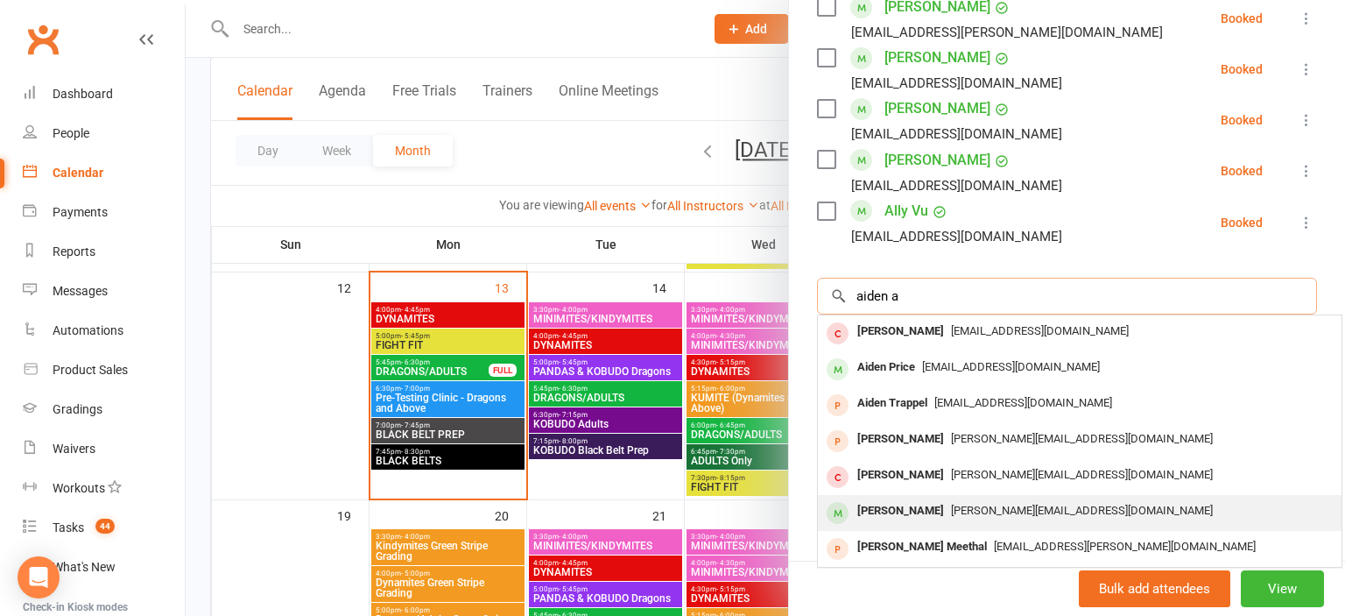
type input "aiden a"
click at [951, 504] on span "melissa.maleklou@gmail.com" at bounding box center [1082, 510] width 262 height 13
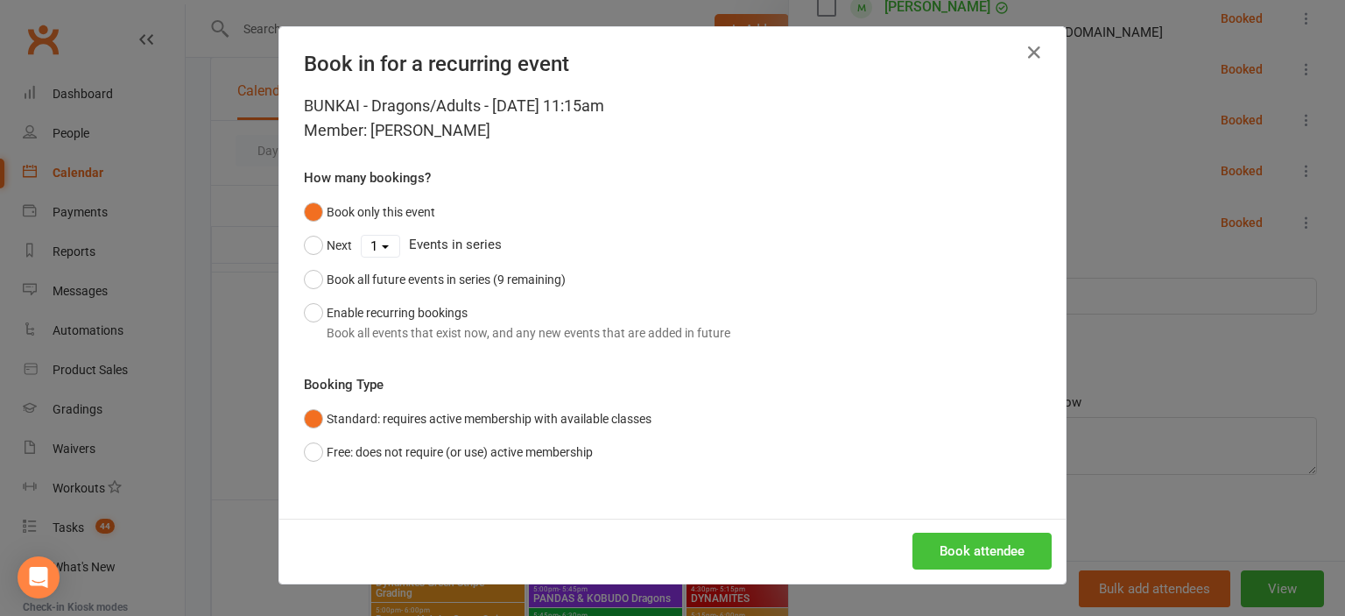
click at [975, 548] on button "Book attendee" at bounding box center [982, 550] width 139 height 37
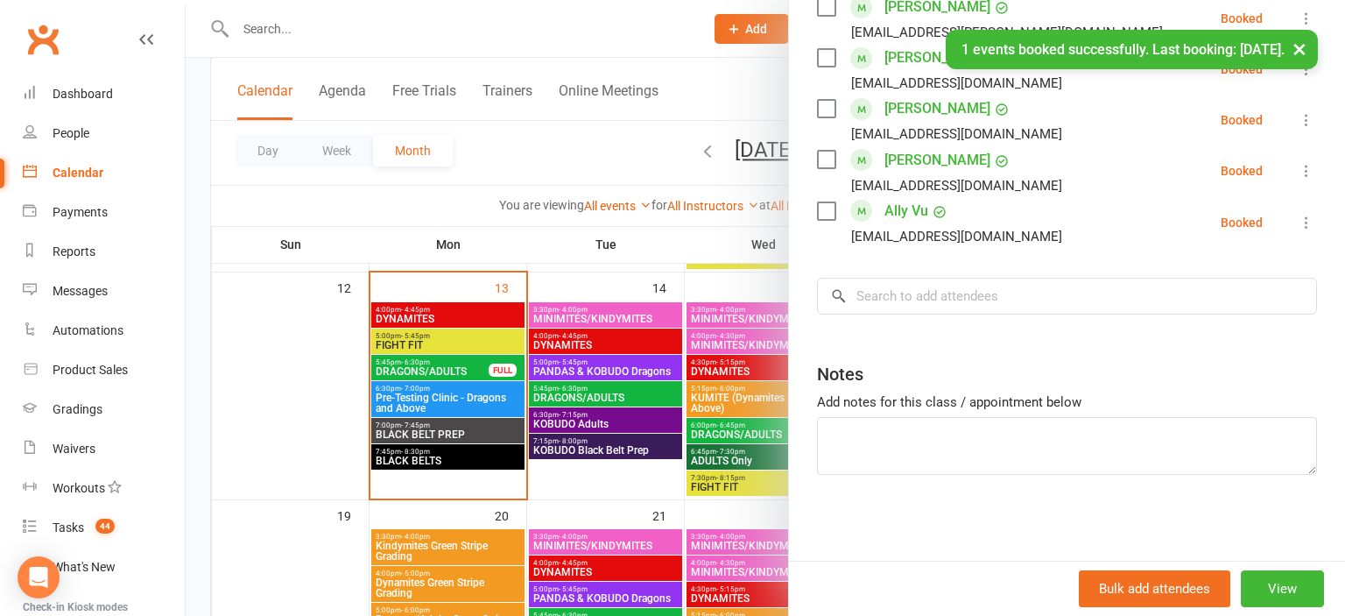
scroll to position [1018, 0]
